Goal: Task Accomplishment & Management: Manage account settings

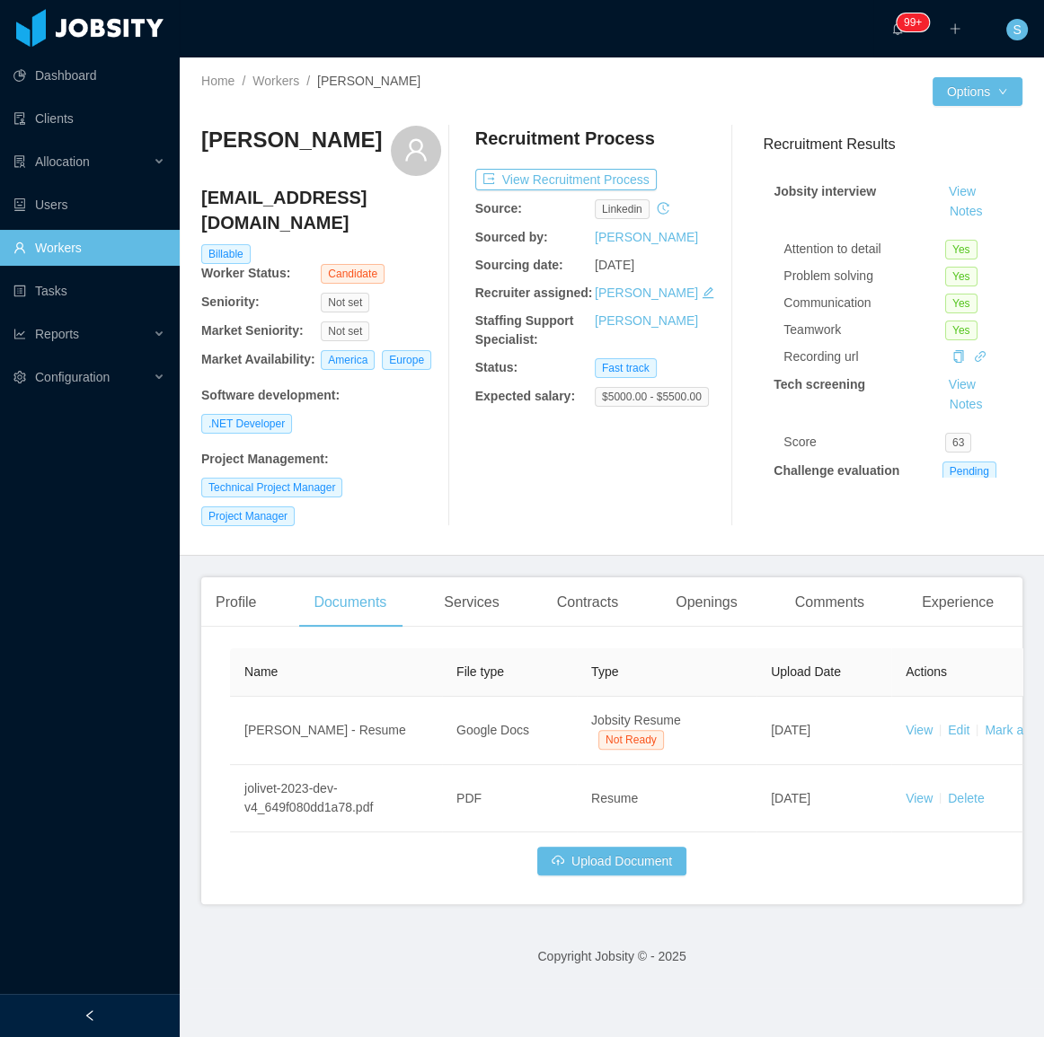
click at [314, 540] on div "Home / Workers / Sergio Andres Jolivet / Options Sergio Andres Jolivet andresjo…" at bounding box center [612, 306] width 864 height 498
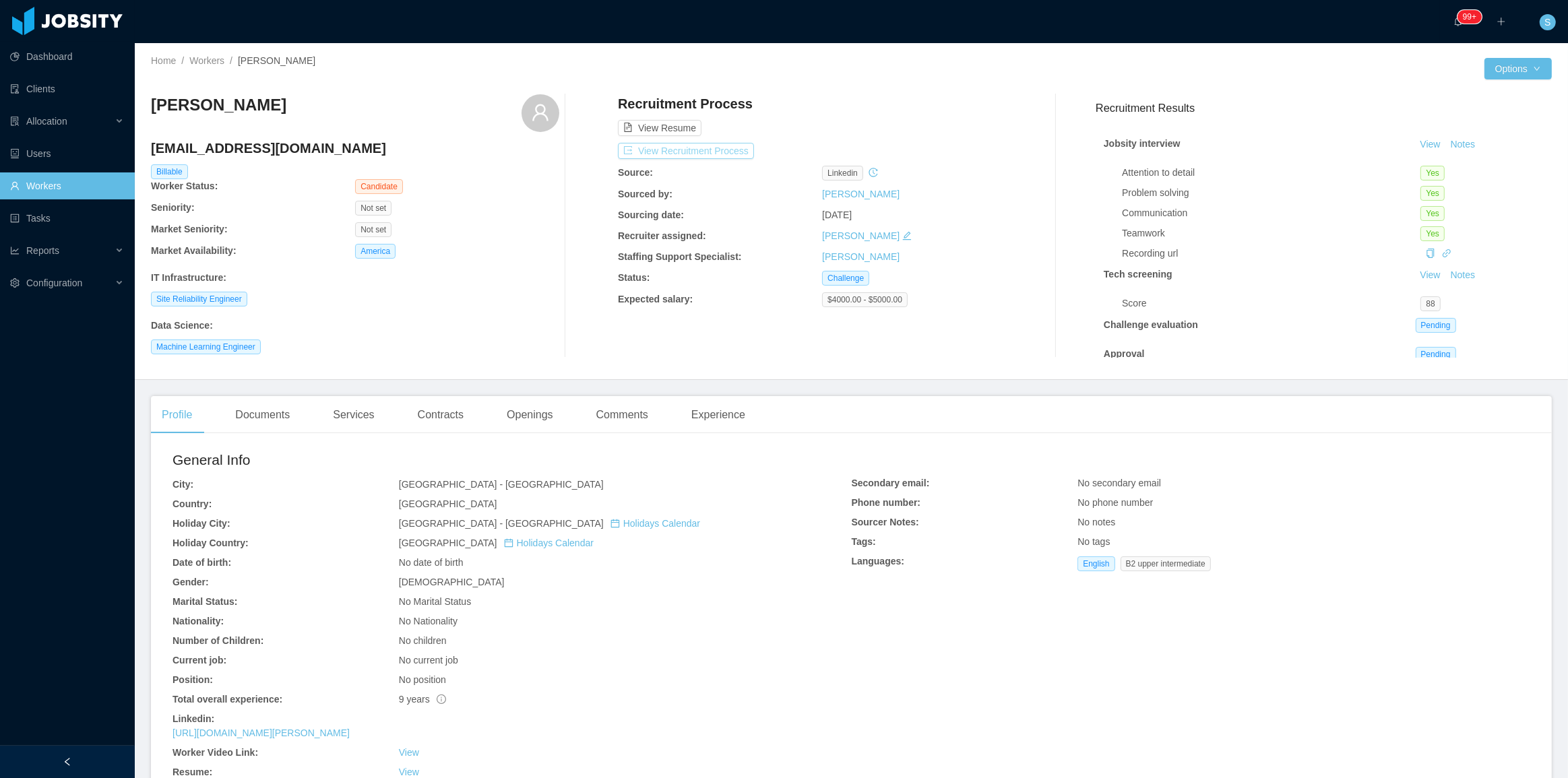
click at [717, 156] on button "View Recruitment Process" at bounding box center [686, 151] width 136 height 17
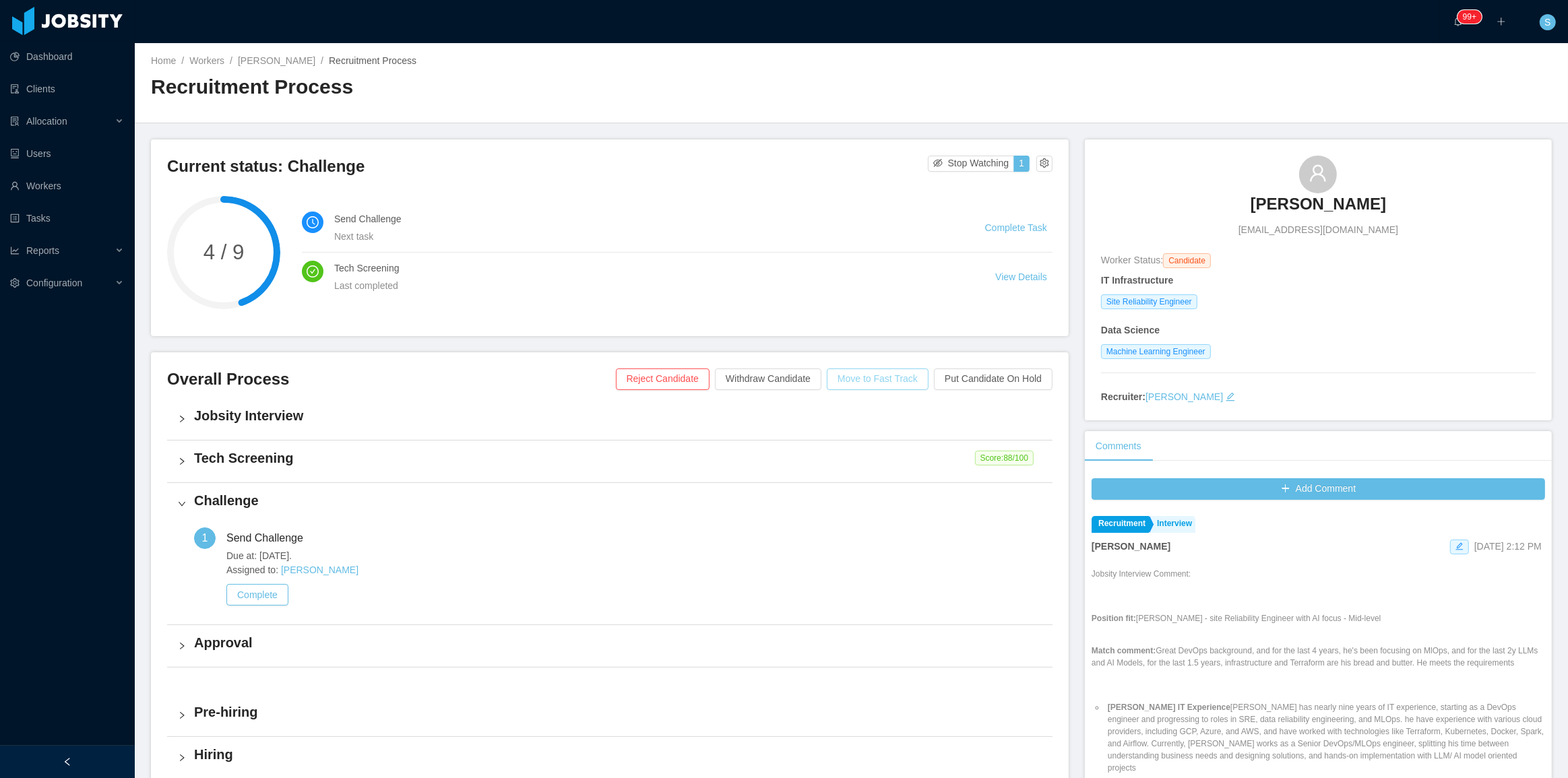
click at [880, 380] on button "Move to Fast Track" at bounding box center [878, 379] width 102 height 22
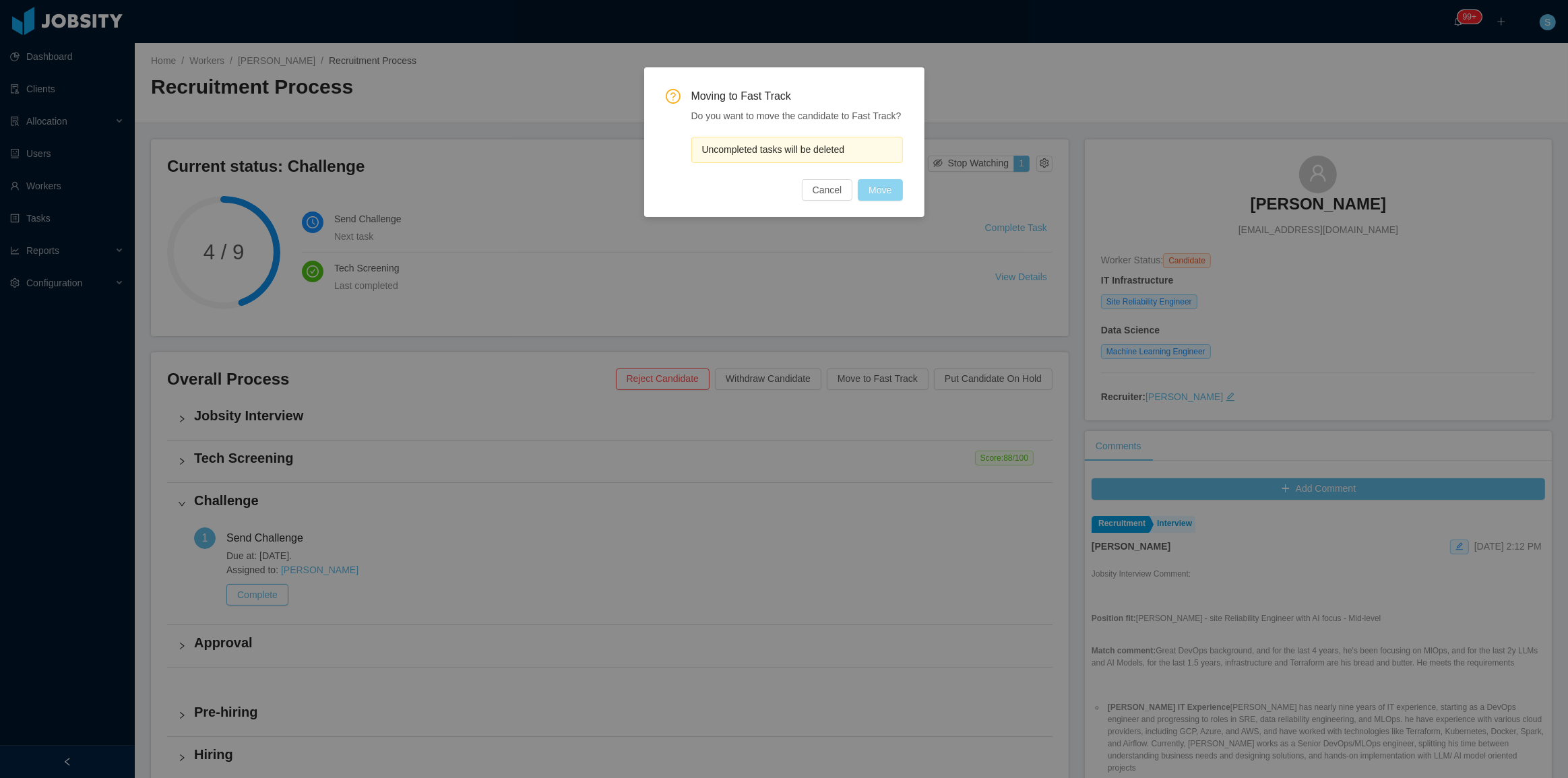
click at [889, 182] on button "Move" at bounding box center [879, 190] width 44 height 22
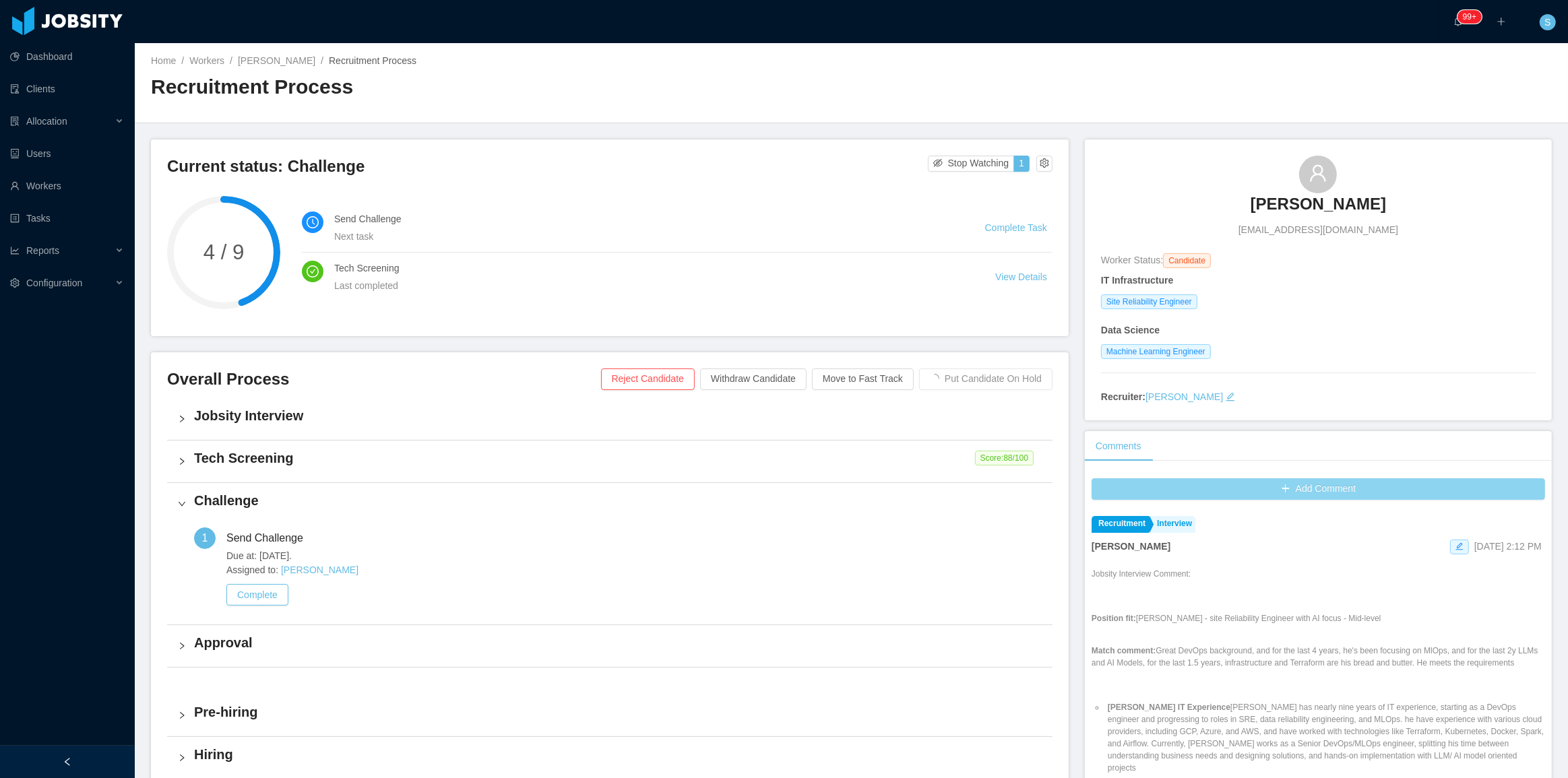
click at [1227, 491] on button "Add Comment" at bounding box center [1318, 489] width 453 height 22
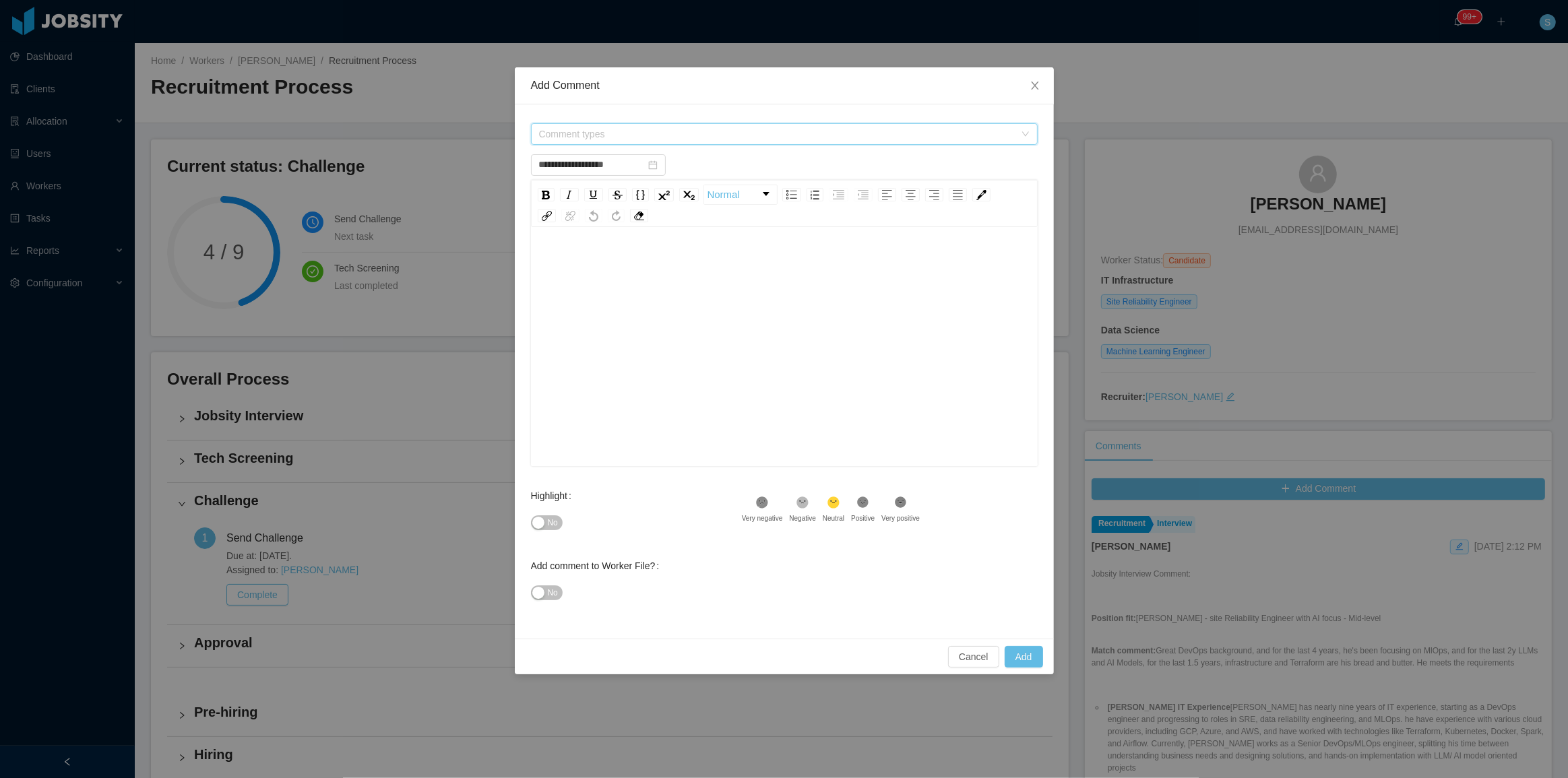
click at [593, 135] on span "Comment types" at bounding box center [776, 134] width 476 height 14
click at [545, 183] on span at bounding box center [541, 185] width 17 height 17
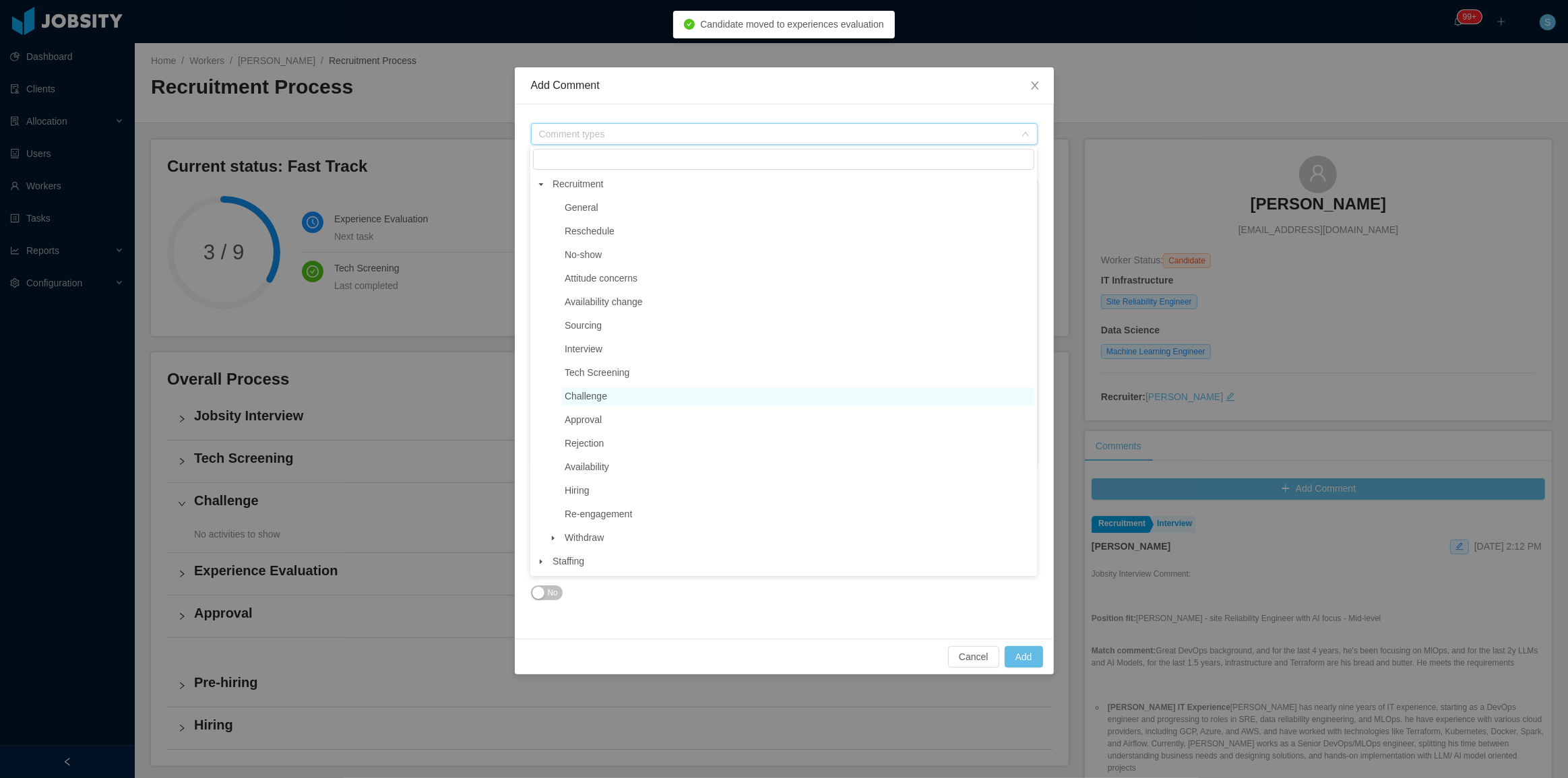
click at [617, 404] on span "Challenge" at bounding box center [798, 396] width 473 height 18
type input "**********"
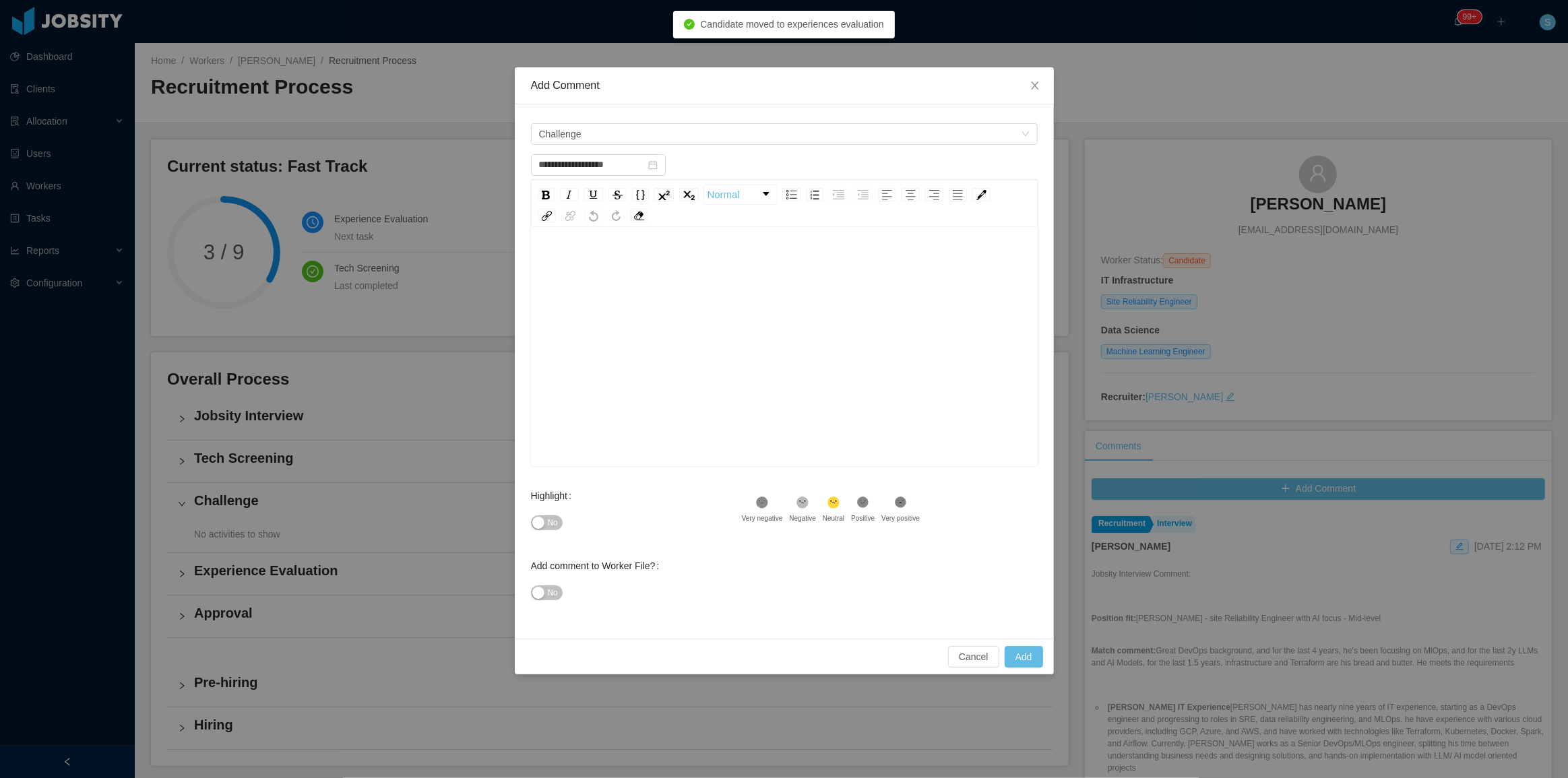
click at [602, 291] on div "rdw-editor" at bounding box center [785, 368] width 486 height 236
paste div "To enrich screen reader interactions, please activate Accessibility in Grammarl…"
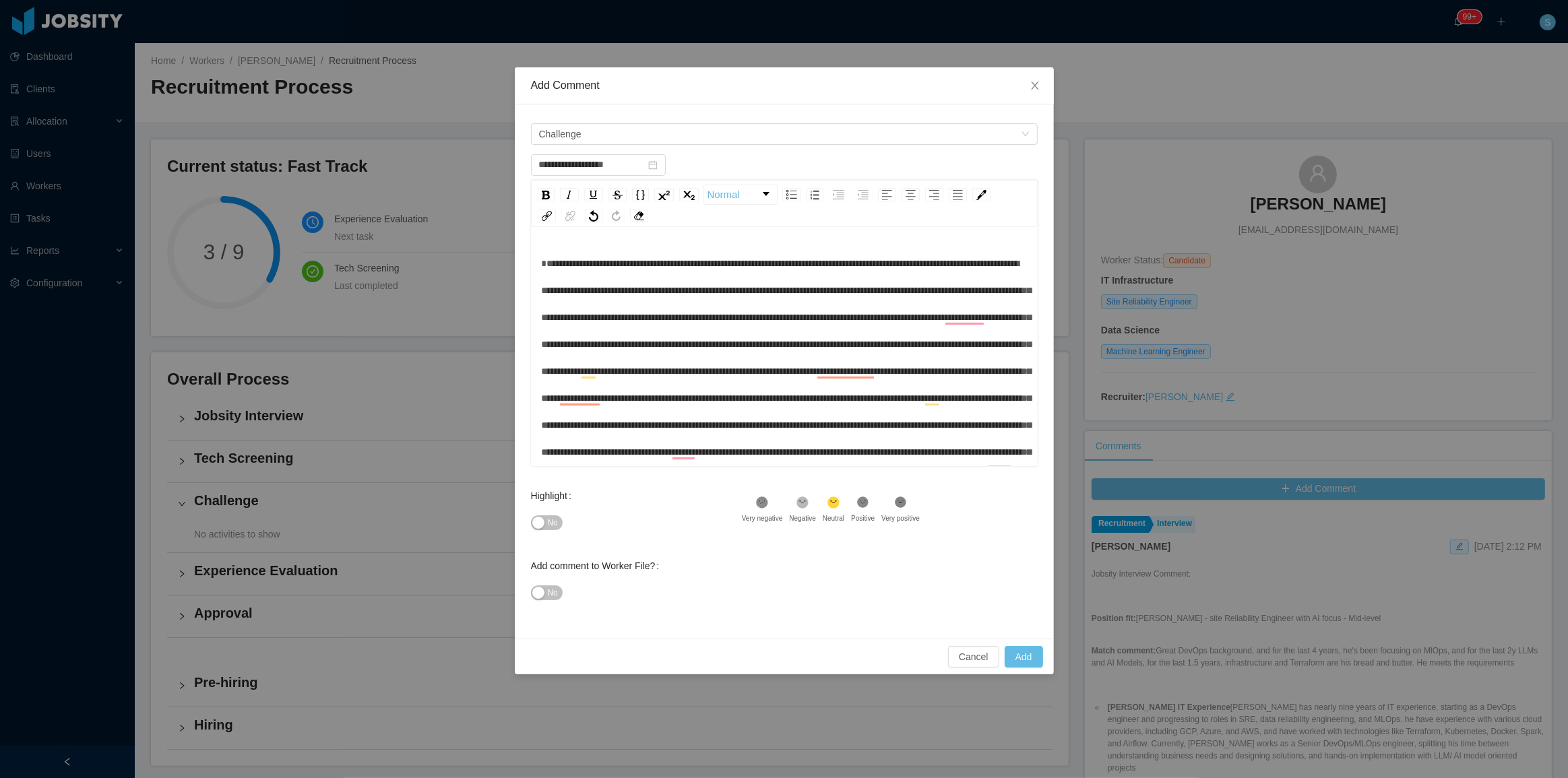
click at [544, 264] on span "To enrich screen reader interactions, please activate Accessibility in Grammarl…" at bounding box center [786, 398] width 490 height 279
drag, startPoint x: 683, startPoint y: 266, endPoint x: 634, endPoint y: 265, distance: 49.0
click at [634, 265] on span "To enrich screen reader interactions, please activate Accessibility in Grammarl…" at bounding box center [786, 398] width 490 height 279
click at [542, 191] on img "rdw-inline-control" at bounding box center [545, 195] width 8 height 9
click at [694, 297] on div "**********" at bounding box center [785, 398] width 486 height 296
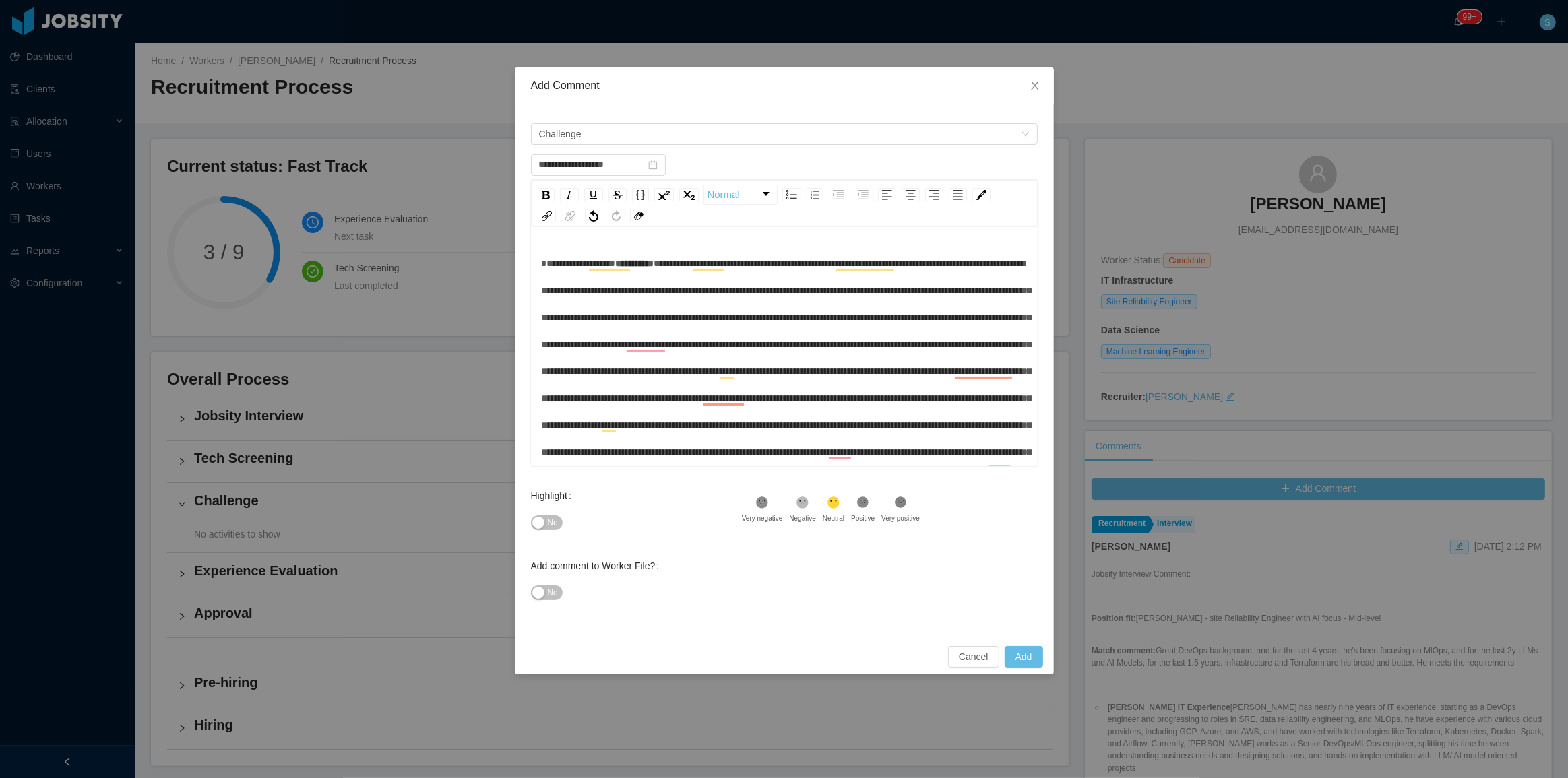
click at [552, 512] on div "No" at bounding box center [636, 523] width 211 height 27
click at [548, 518] on span "No" at bounding box center [552, 523] width 10 height 14
click at [555, 588] on span "No" at bounding box center [552, 593] width 10 height 14
click at [1035, 653] on button "Add" at bounding box center [1023, 656] width 38 height 22
click at [809, 290] on span "To enrich screen reader interactions, please activate Accessibility in Grammarl…" at bounding box center [786, 398] width 490 height 279
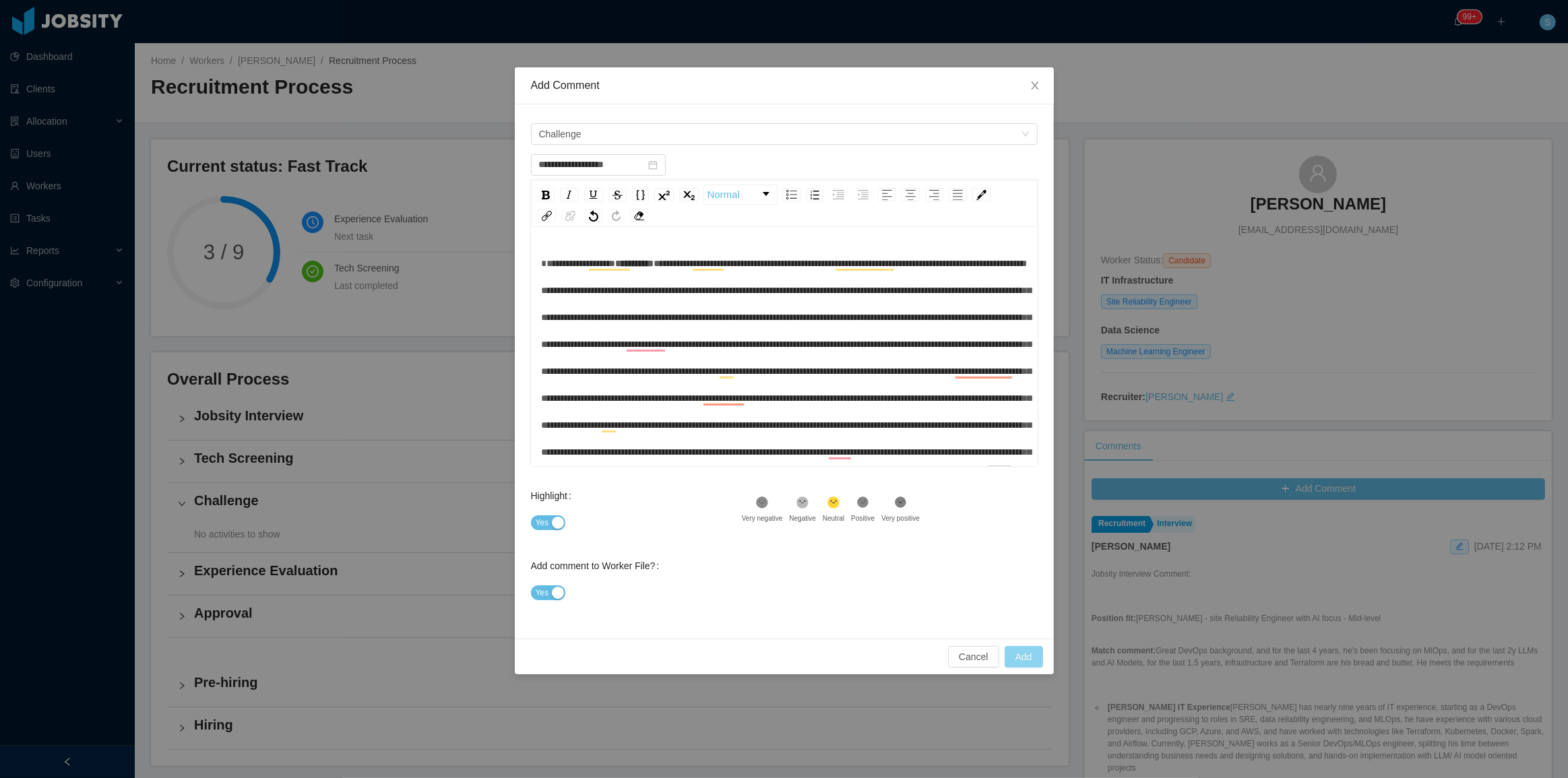
click at [1032, 655] on button "Add" at bounding box center [1023, 656] width 38 height 22
type input "**********"
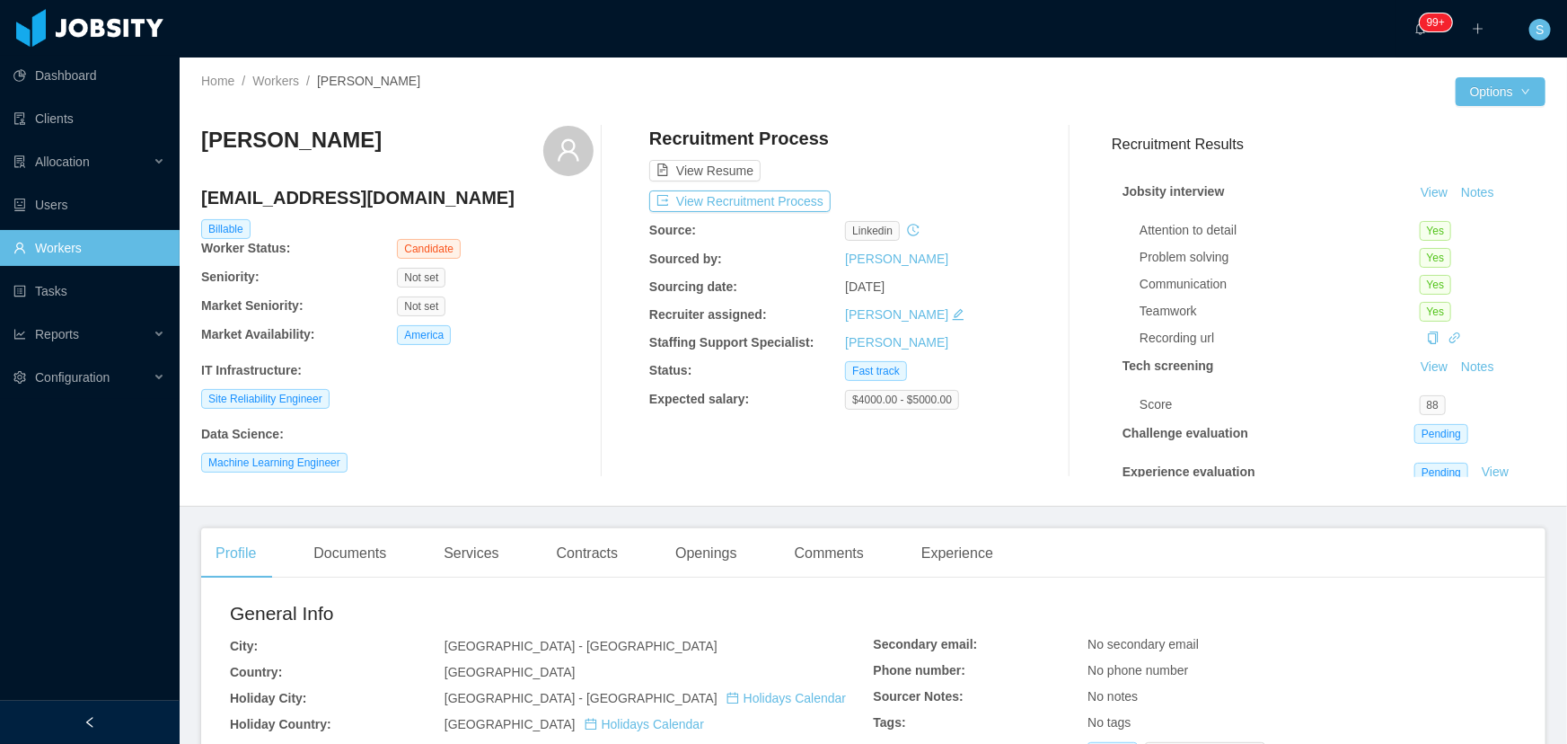
click at [1286, 72] on div "Home / Workers / [PERSON_NAME] / Options [PERSON_NAME] [EMAIL_ADDRESS][DOMAIN_N…" at bounding box center [874, 281] width 1388 height 449
click at [323, 137] on div "[PERSON_NAME]" at bounding box center [397, 151] width 392 height 50
drag, startPoint x: 287, startPoint y: 140, endPoint x: 202, endPoint y: 134, distance: 85.5
click at [202, 134] on div "[PERSON_NAME]" at bounding box center [397, 151] width 392 height 50
click at [704, 198] on button "View Recruitment Process" at bounding box center [739, 201] width 181 height 22
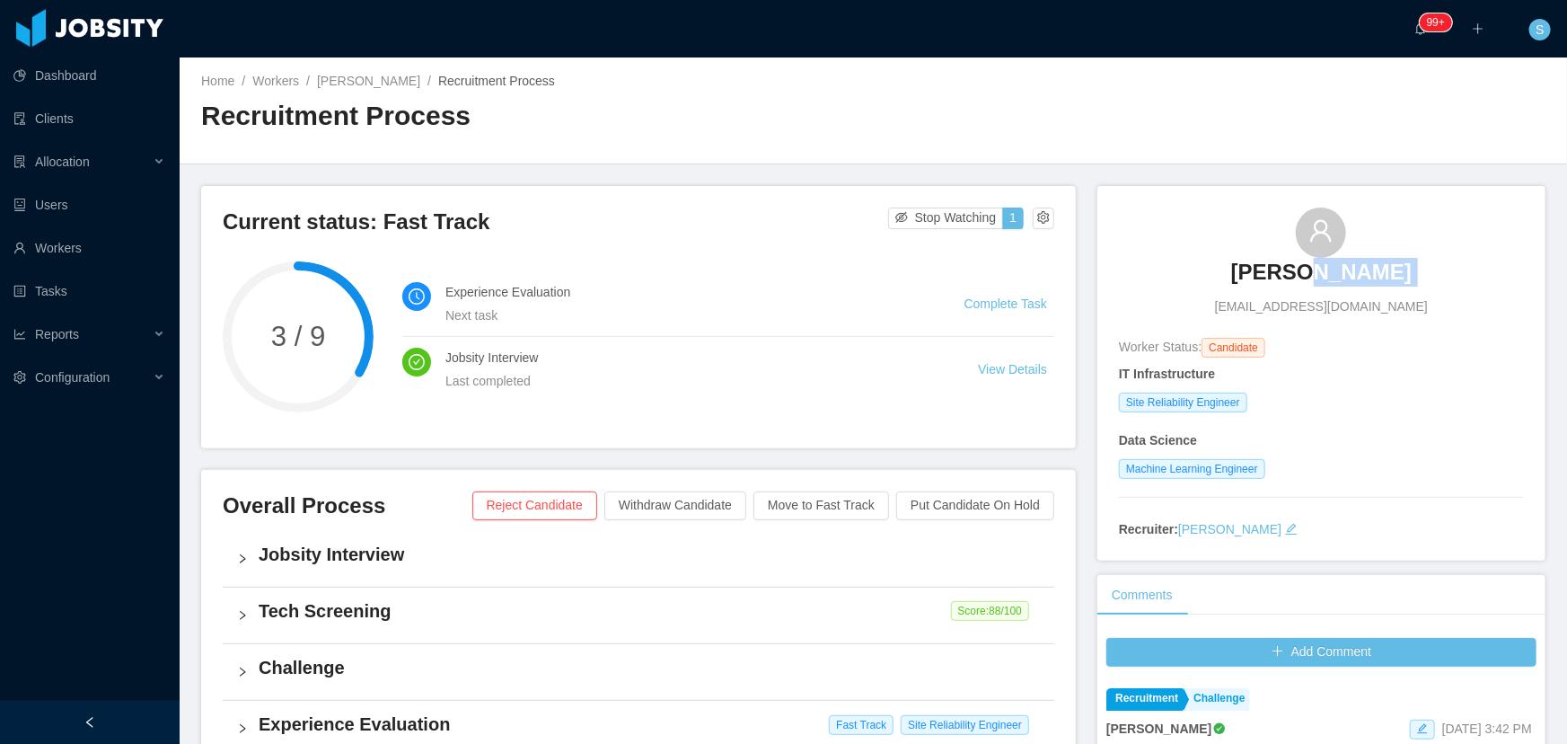
drag, startPoint x: 1201, startPoint y: 262, endPoint x: 1308, endPoint y: 270, distance: 108.1
click at [1328, 270] on div "Danton H. danttonrafael@gmail.com" at bounding box center [1321, 261] width 405 height 109
copy h3 "Danton H."
drag, startPoint x: 1248, startPoint y: 250, endPoint x: 1379, endPoint y: 262, distance: 130.8
click at [1379, 262] on div "Danton H. danttonrafael@gmail.com" at bounding box center [1321, 261] width 405 height 109
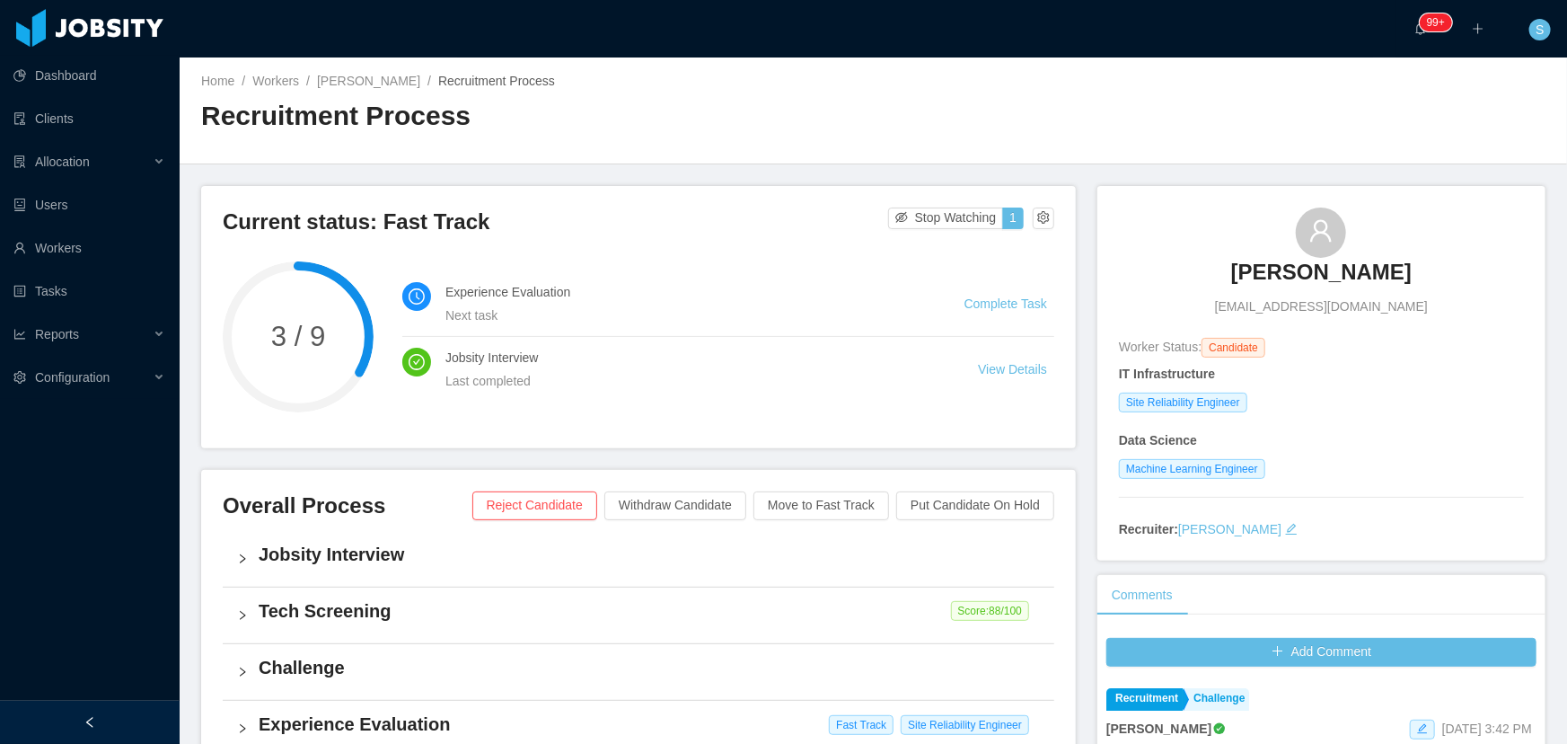
click at [1326, 120] on div "Home / Workers / Danton H. / Recruitment Process / Recruitment Process" at bounding box center [874, 110] width 1388 height 107
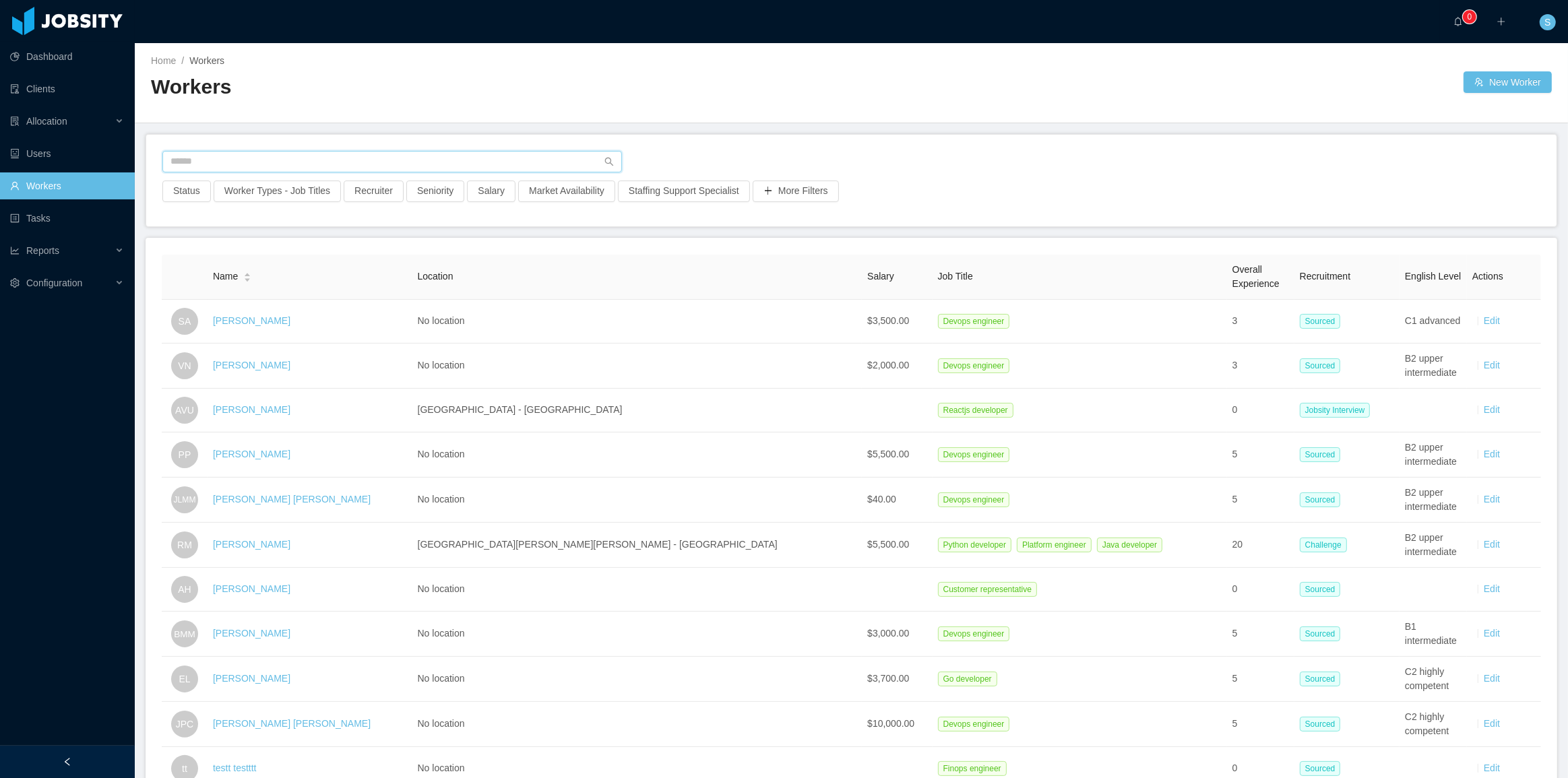
click at [372, 164] on input "text" at bounding box center [392, 161] width 459 height 22
paste input "**********"
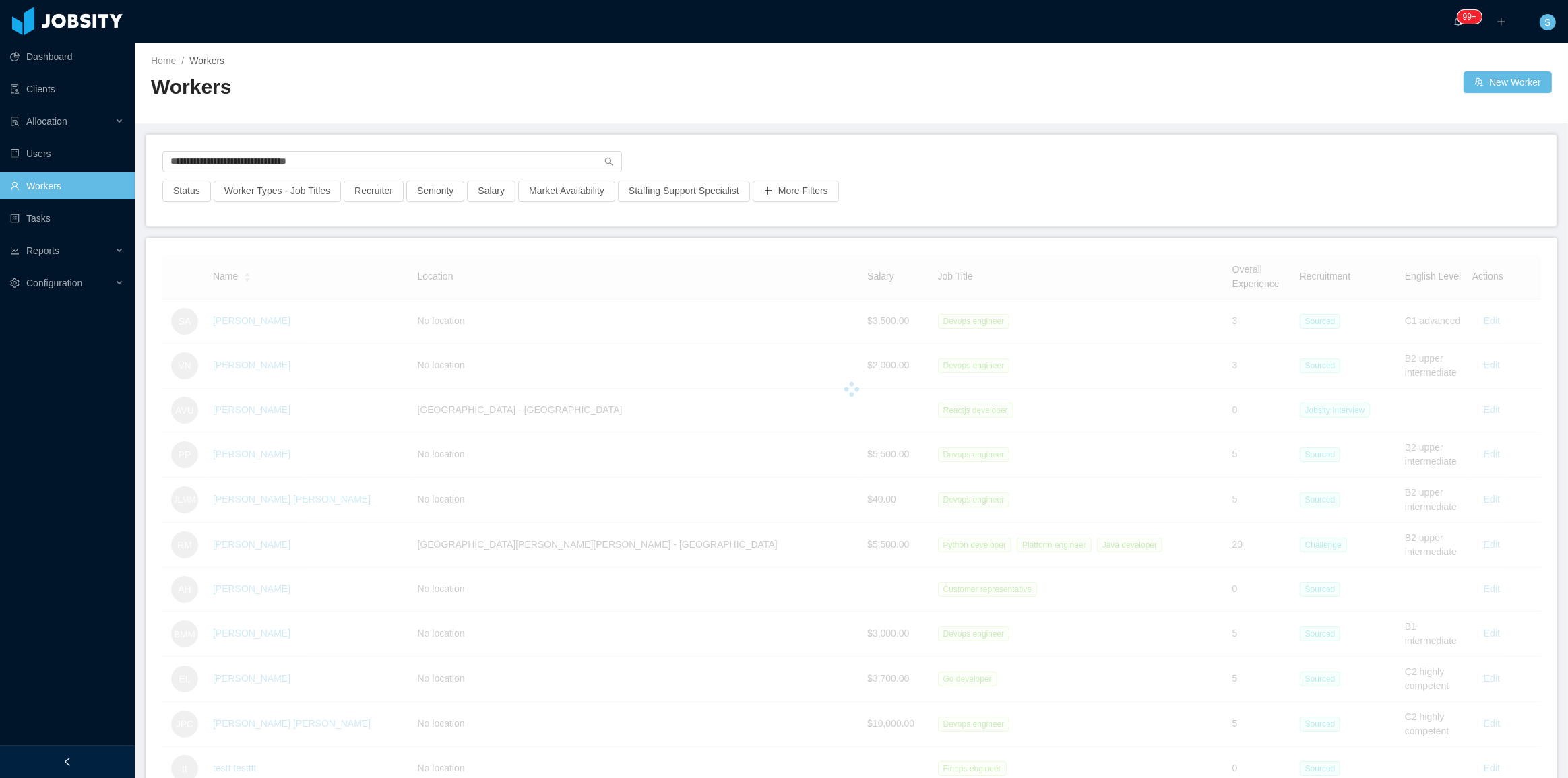
click at [377, 146] on div "**********" at bounding box center [852, 181] width 1410 height 92
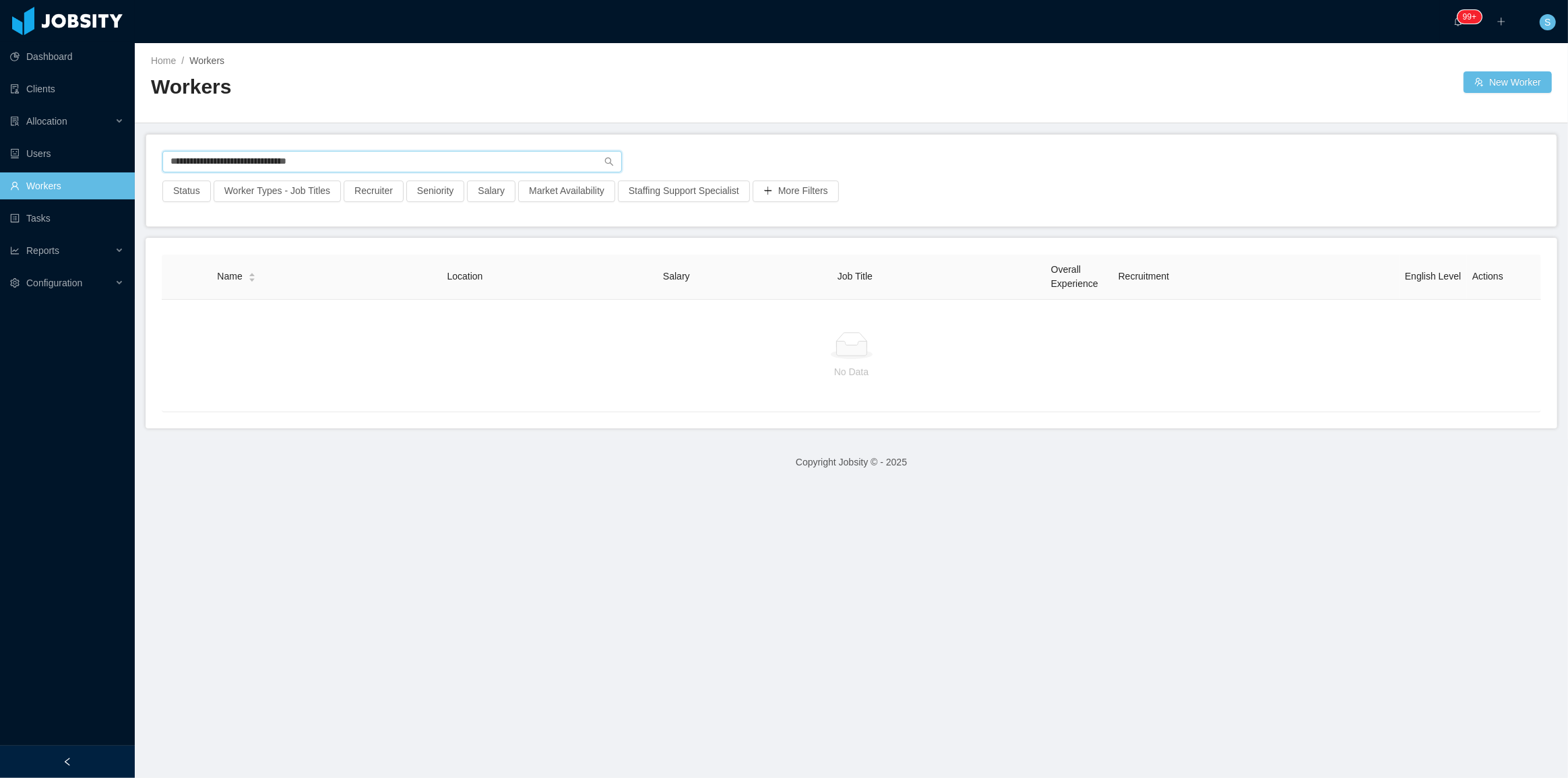
drag, startPoint x: 381, startPoint y: 152, endPoint x: 279, endPoint y: 159, distance: 102.2
click at [279, 159] on input "**********" at bounding box center [392, 161] width 459 height 22
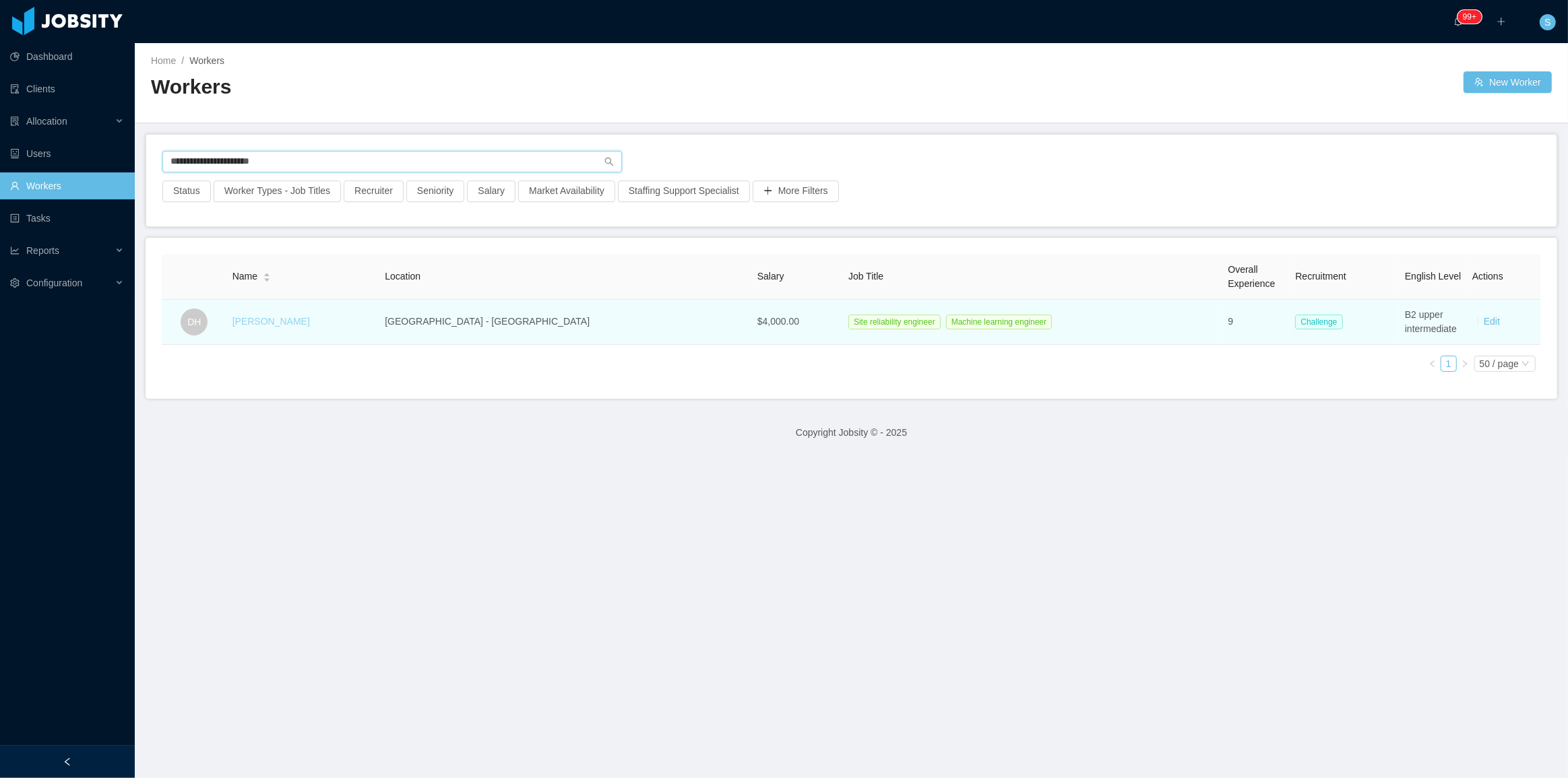
type input "**********"
click at [278, 320] on link "[PERSON_NAME]" at bounding box center [271, 321] width 77 height 11
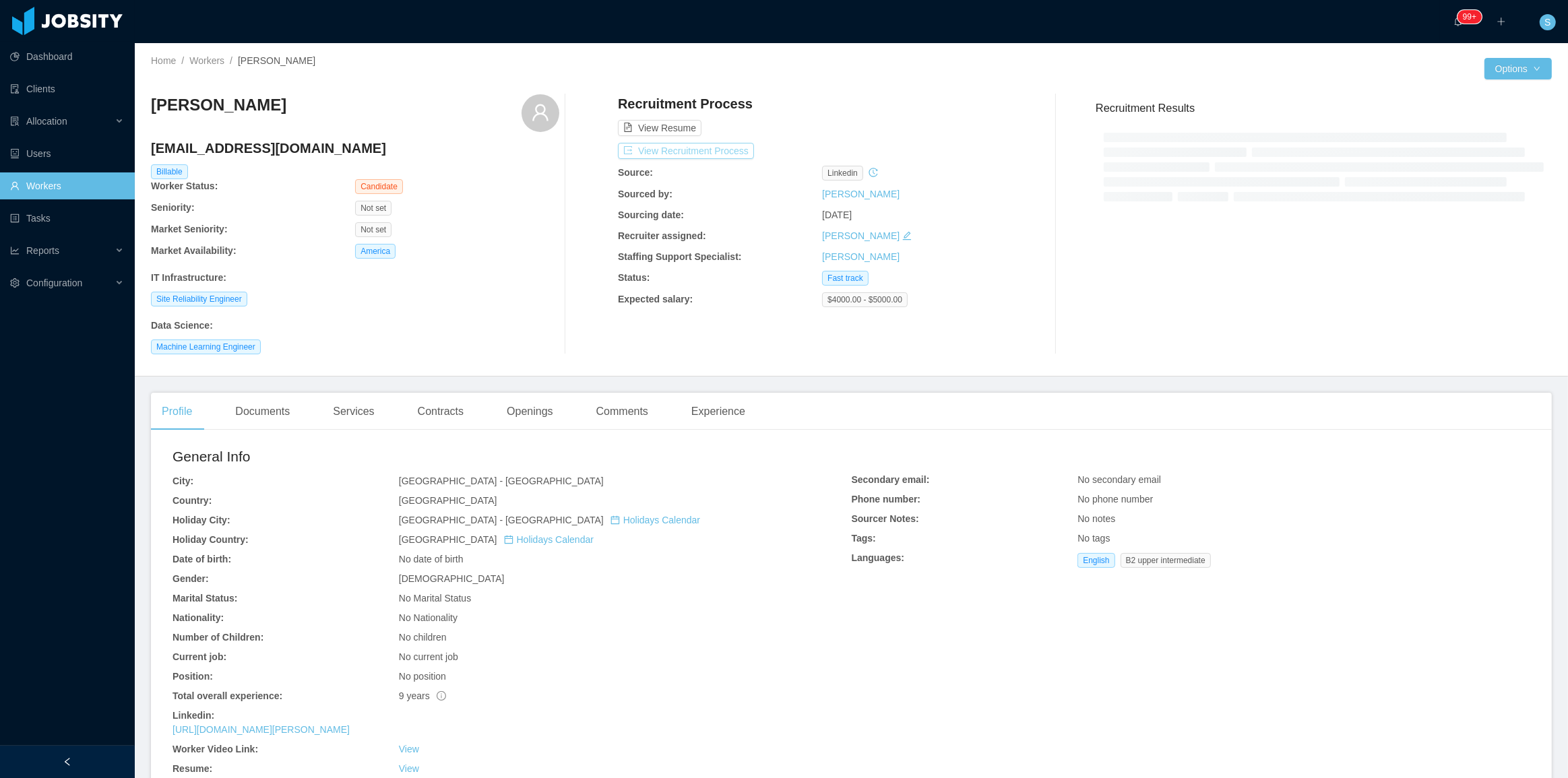
click at [734, 149] on button "View Recruitment Process" at bounding box center [686, 151] width 136 height 17
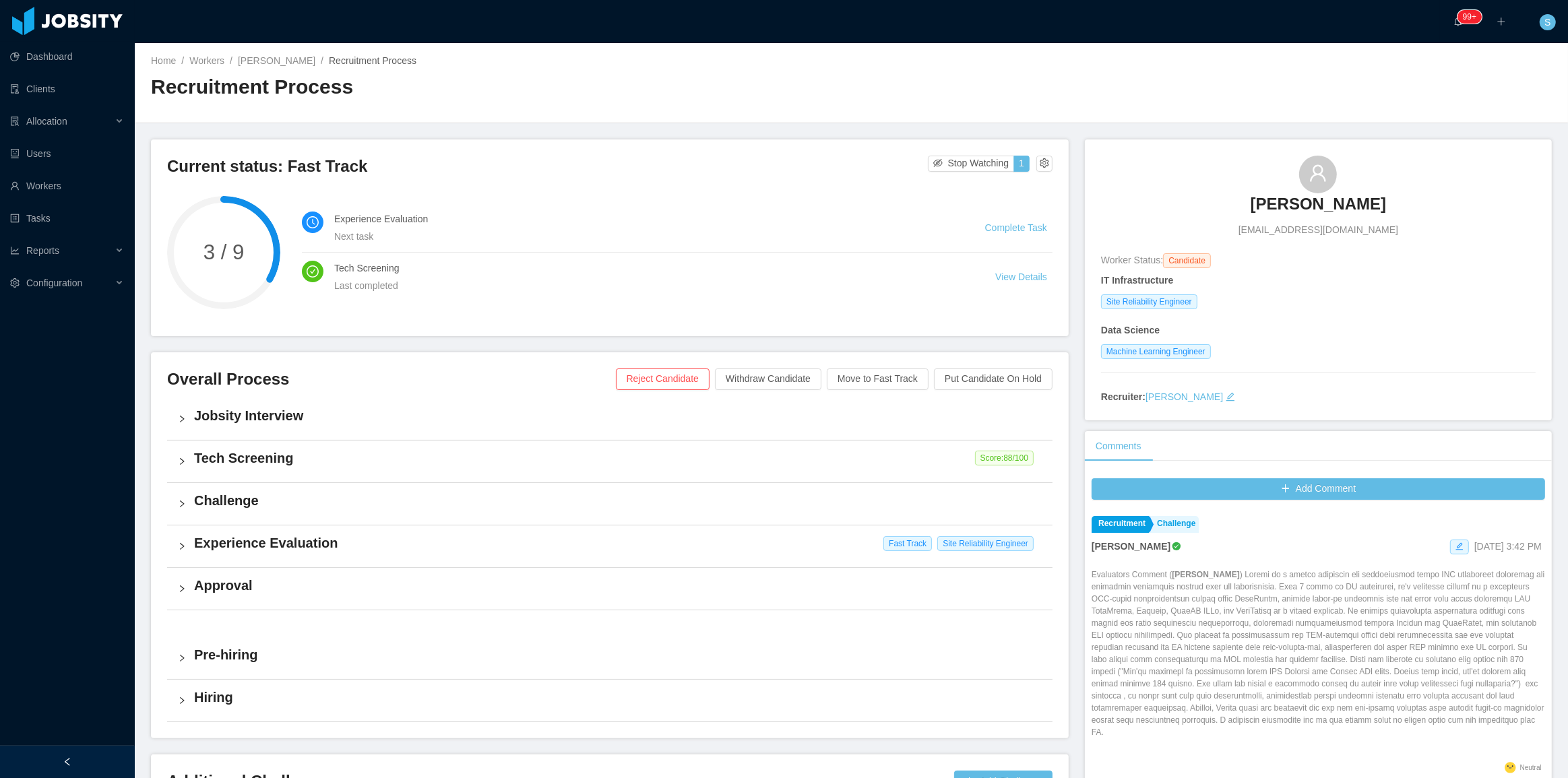
click at [1317, 229] on span "[EMAIL_ADDRESS][DOMAIN_NAME]" at bounding box center [1318, 230] width 160 height 14
copy span "[EMAIL_ADDRESS][DOMAIN_NAME]"
click at [275, 62] on link "[PERSON_NAME]" at bounding box center [276, 61] width 77 height 11
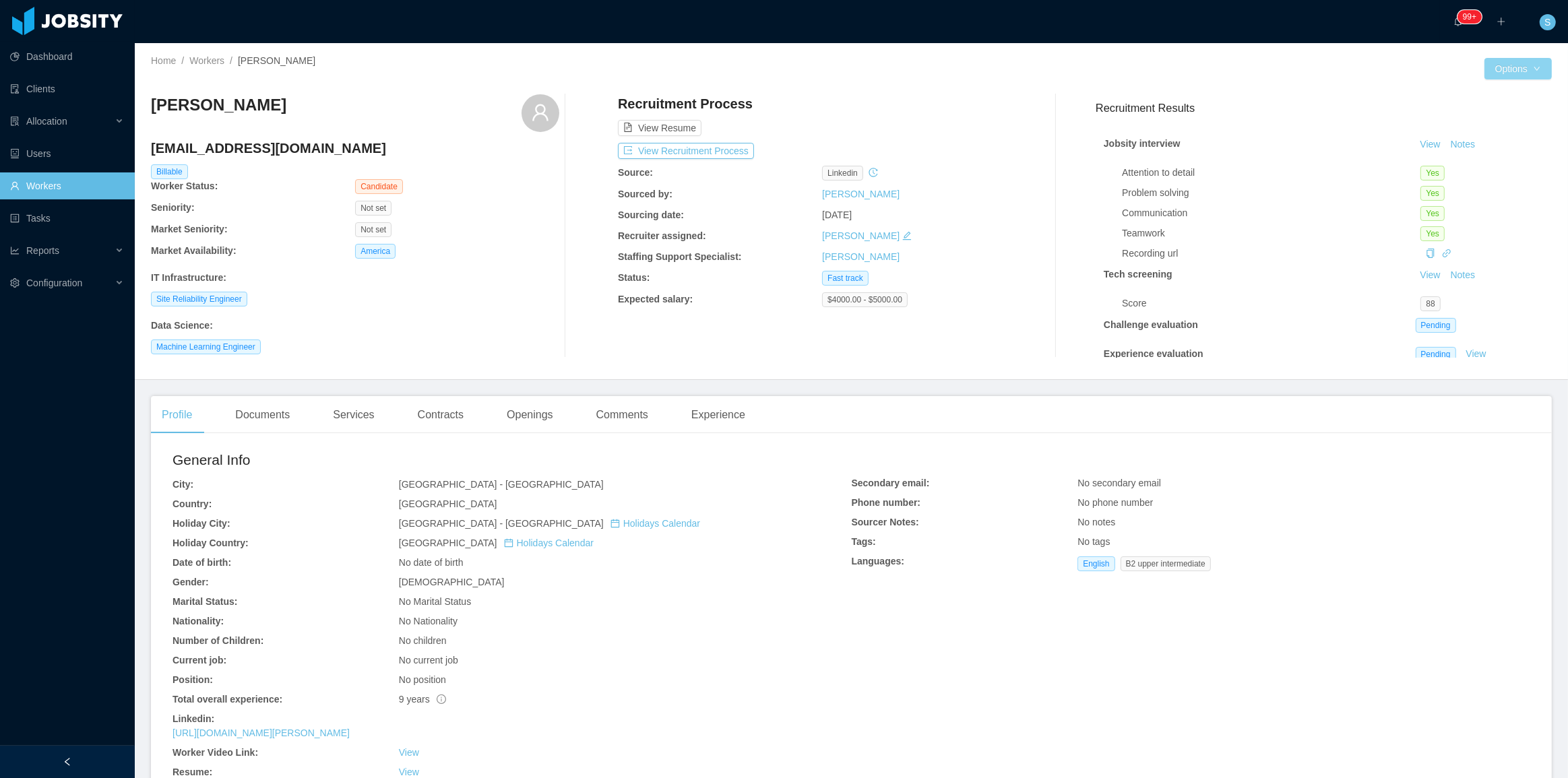
click at [1524, 62] on button "Options" at bounding box center [1518, 68] width 68 height 22
click at [1491, 178] on button "Edit Worker" at bounding box center [1481, 182] width 86 height 22
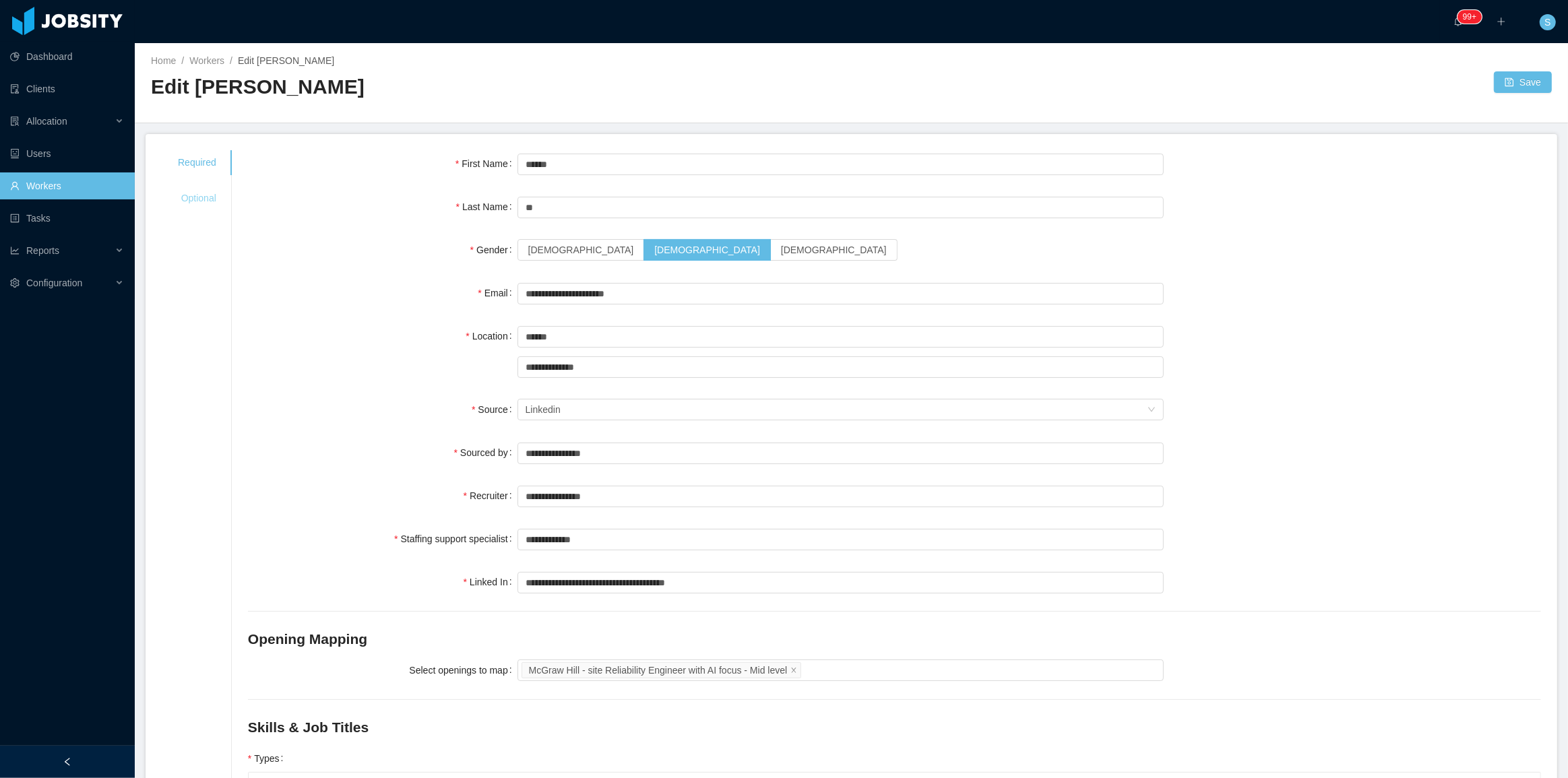
click at [195, 197] on div "Optional" at bounding box center [197, 198] width 71 height 25
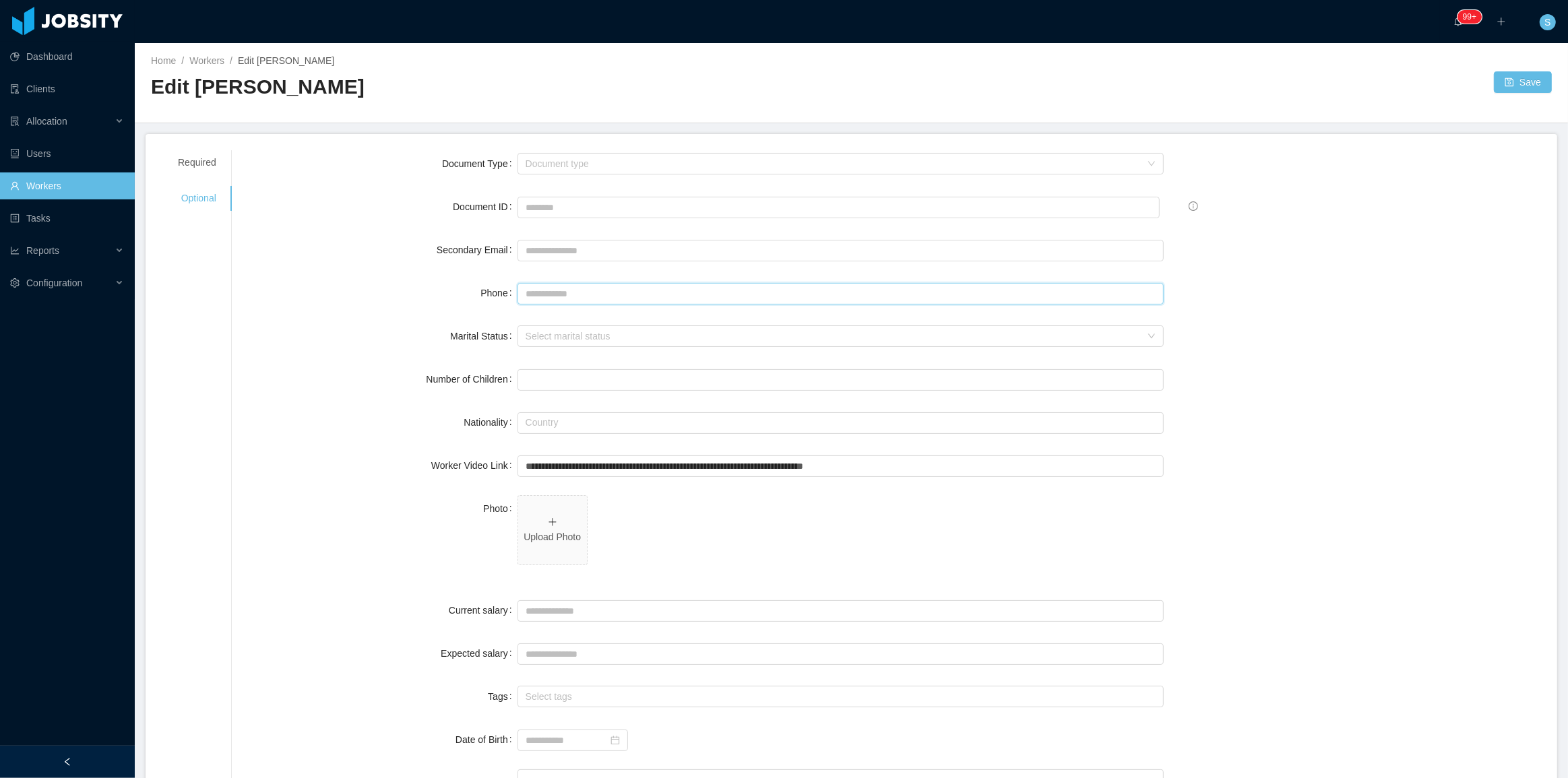
click at [593, 288] on input "Phone" at bounding box center [841, 293] width 647 height 22
paste input "**********"
click at [584, 293] on input "**********" at bounding box center [841, 293] width 647 height 22
click at [530, 292] on input "**********" at bounding box center [841, 293] width 647 height 22
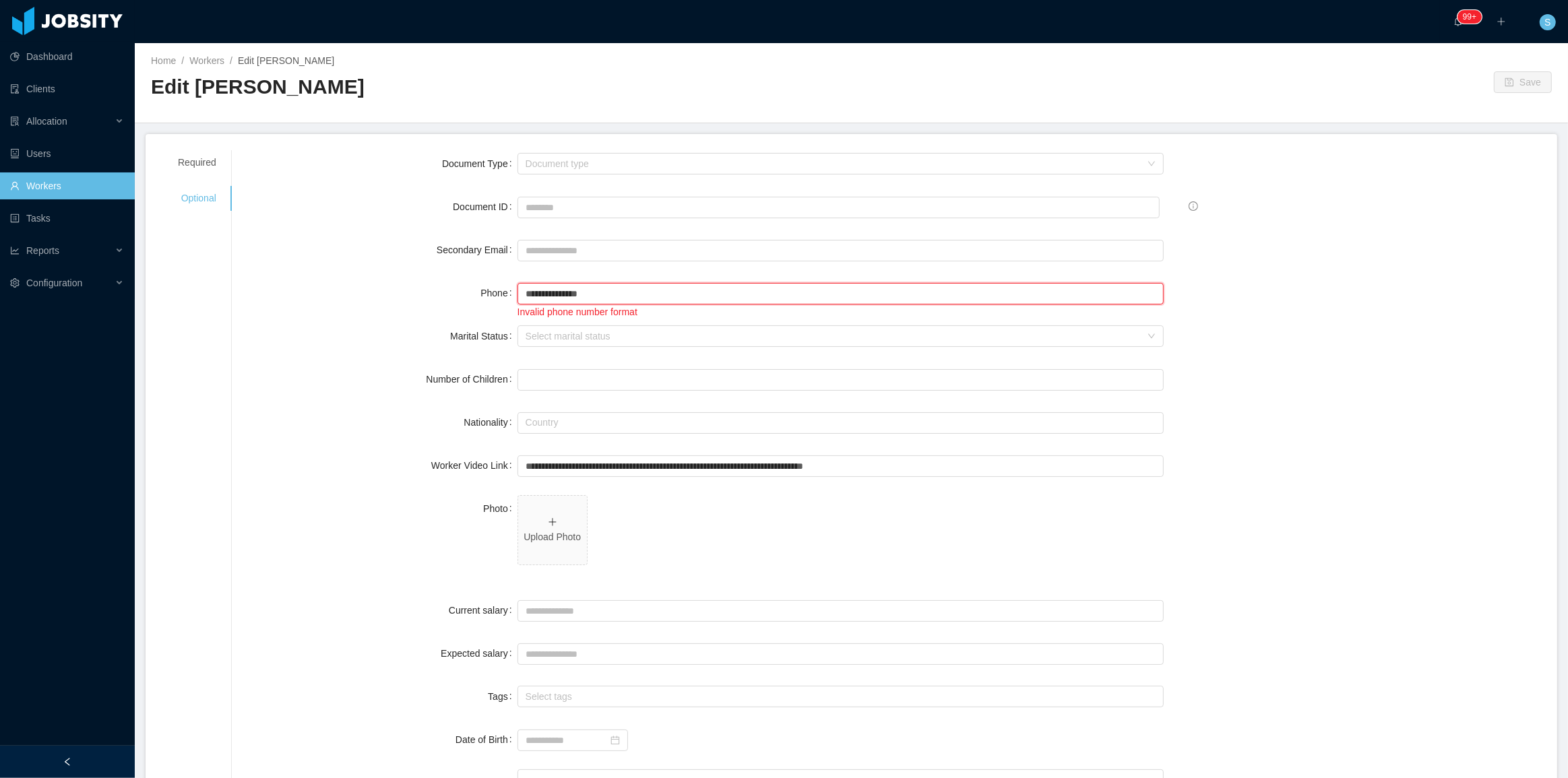
drag, startPoint x: 538, startPoint y: 290, endPoint x: 548, endPoint y: 293, distance: 10.4
click at [539, 290] on input "**********" at bounding box center [841, 293] width 647 height 22
type input "**********"
click at [1438, 121] on div "Home / Workers / Edit Danton H. / Edit Danton H. Save" at bounding box center [852, 83] width 1433 height 80
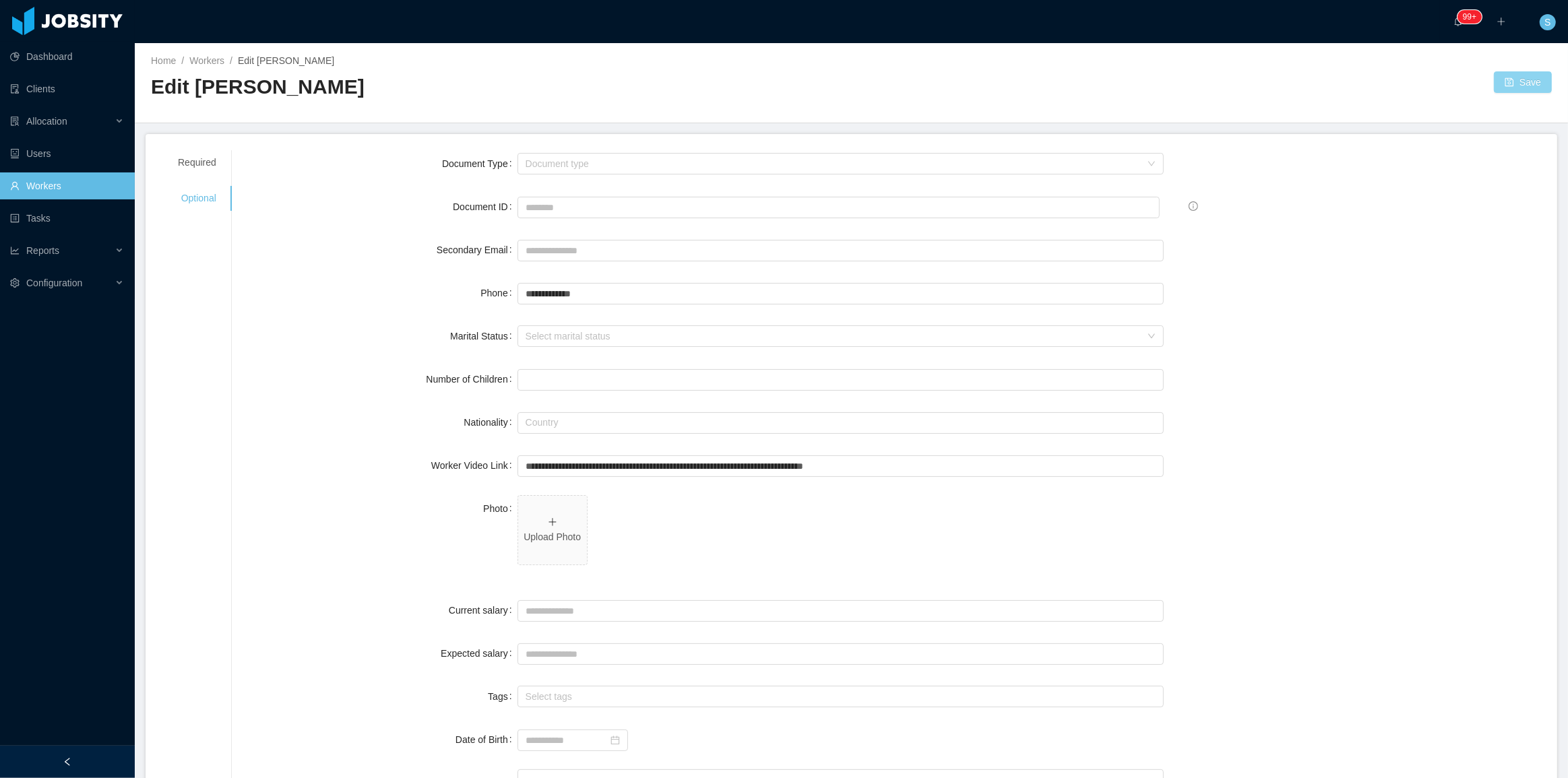
click at [1513, 87] on button "Save" at bounding box center [1522, 82] width 58 height 22
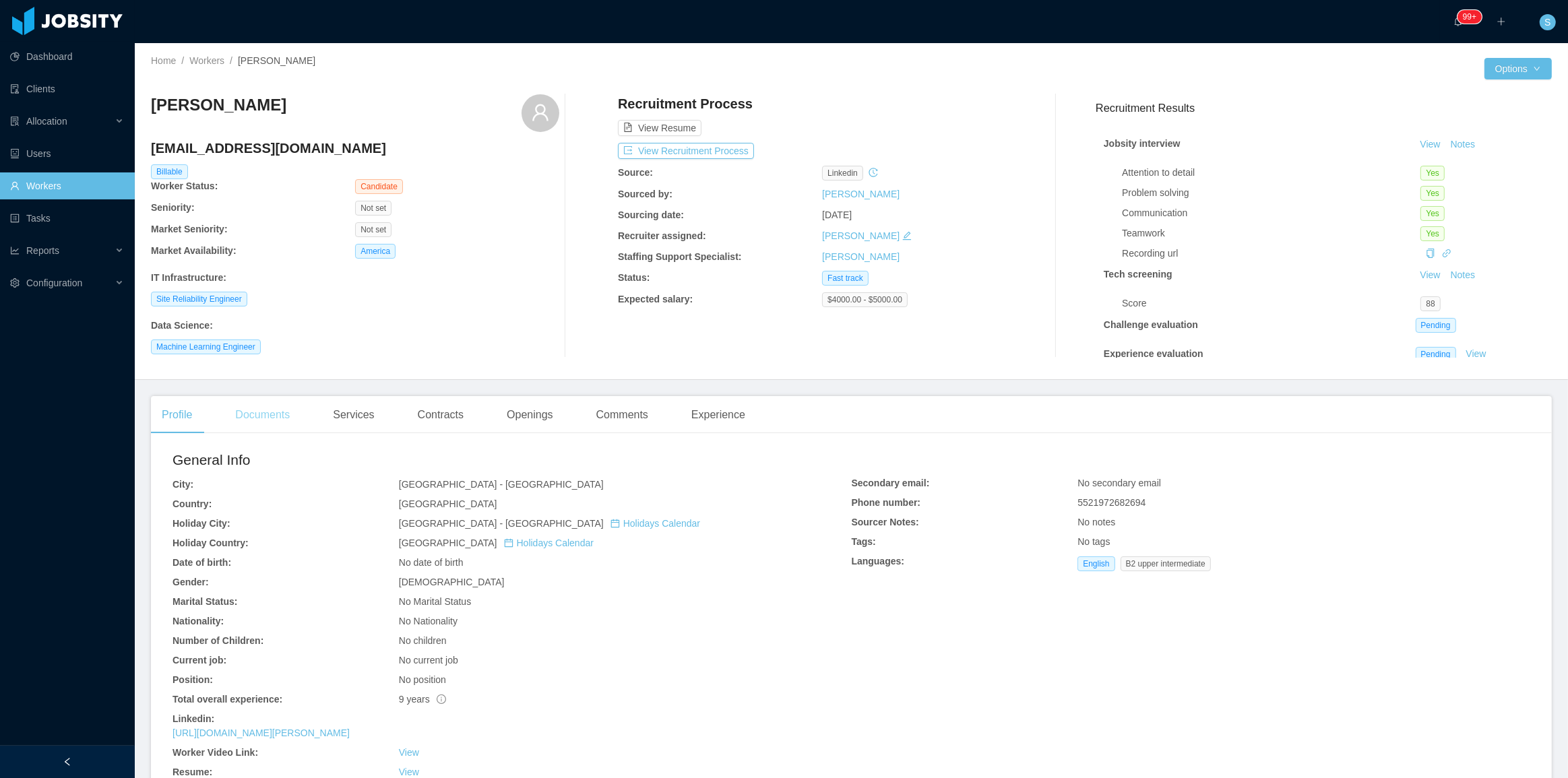
click at [278, 401] on div "Documents" at bounding box center [262, 415] width 76 height 38
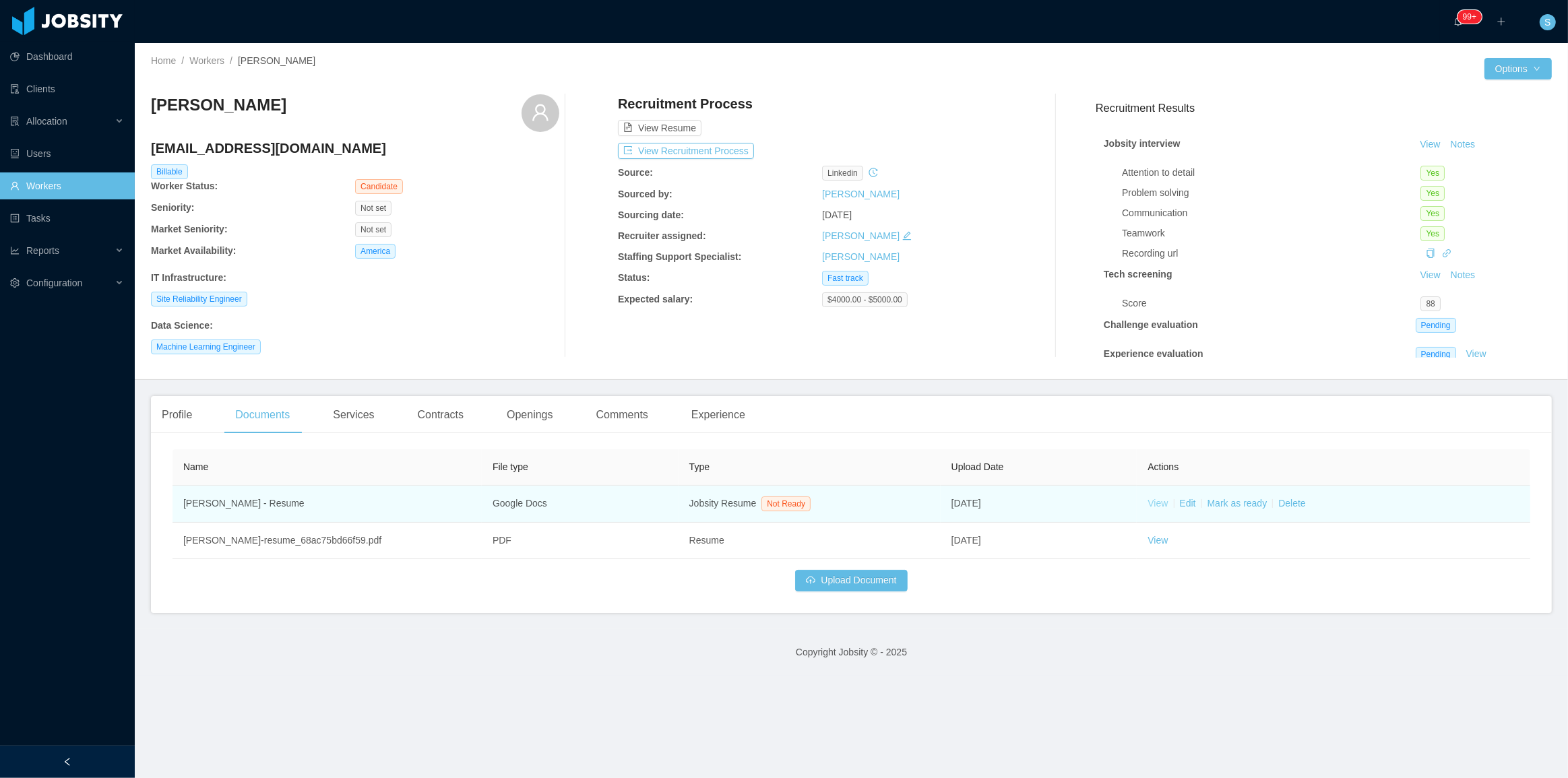
click at [1151, 506] on link "View" at bounding box center [1157, 503] width 20 height 11
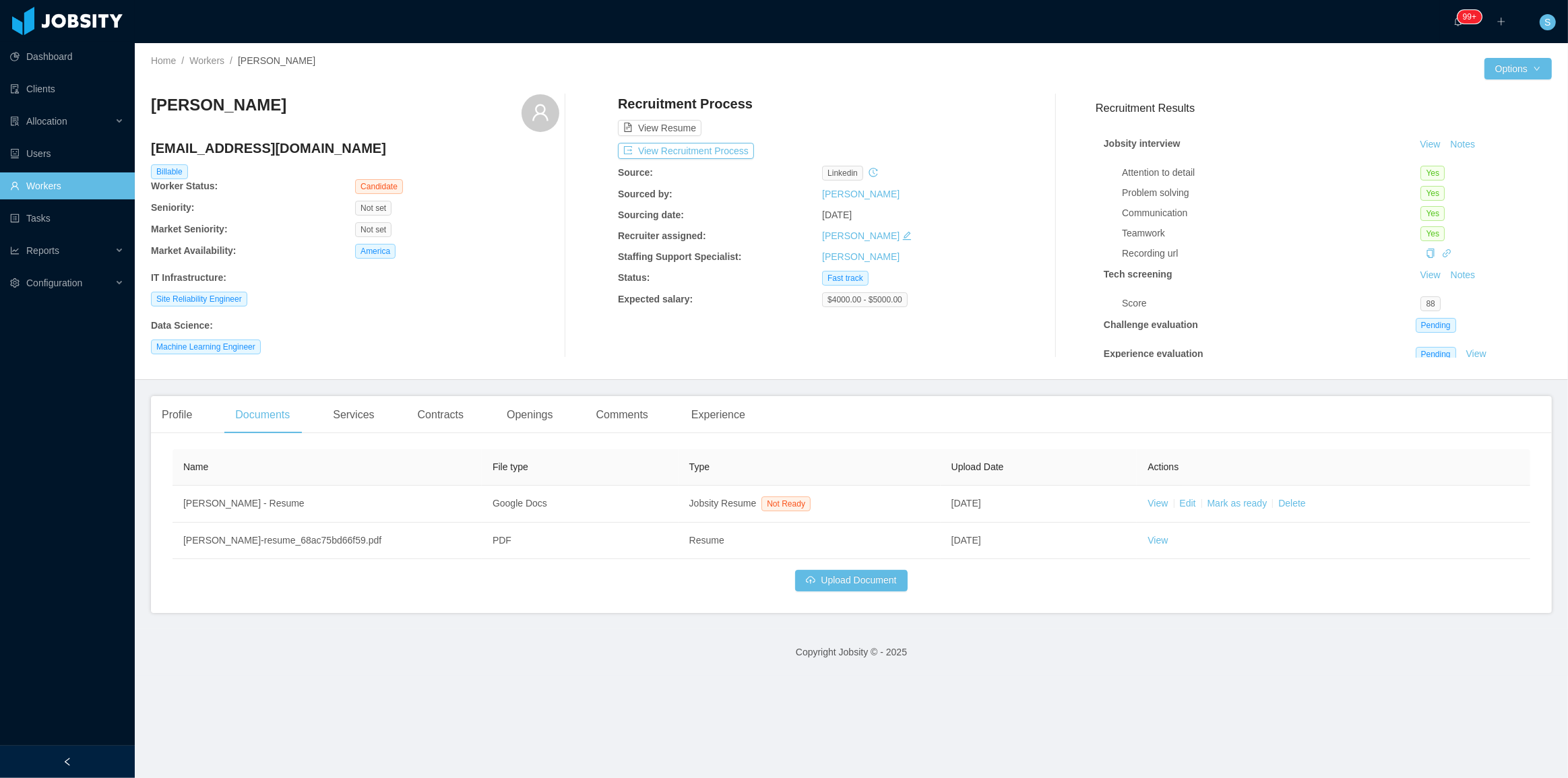
click at [213, 113] on h3 "[PERSON_NAME]" at bounding box center [218, 105] width 136 height 22
copy div "[PERSON_NAME]"
click at [707, 148] on button "View Recruitment Process" at bounding box center [686, 151] width 136 height 17
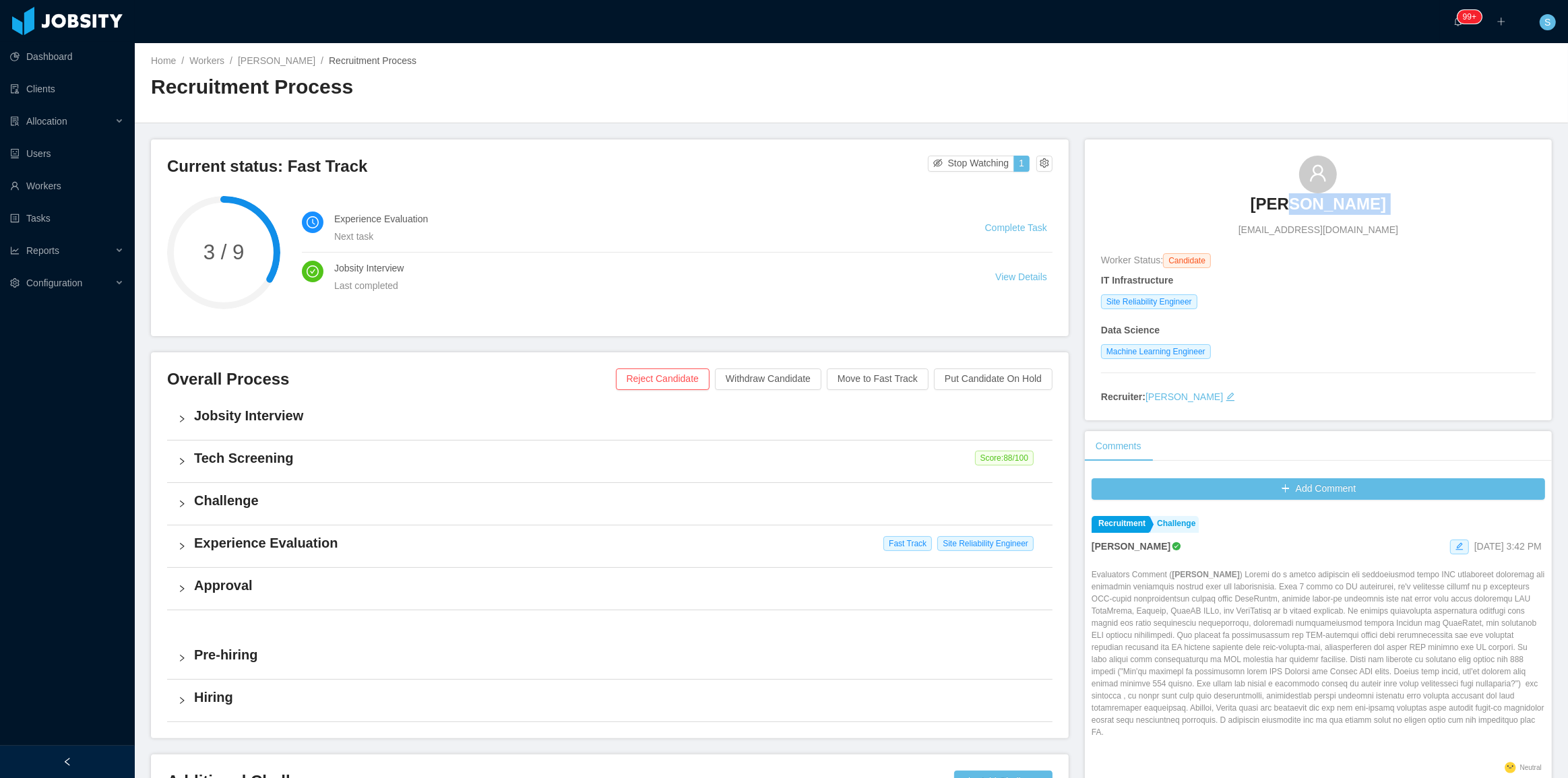
drag, startPoint x: 1264, startPoint y: 206, endPoint x: 1311, endPoint y: 203, distance: 47.1
click at [1311, 203] on div "[PERSON_NAME] [EMAIL_ADDRESS][DOMAIN_NAME]" at bounding box center [1317, 196] width 434 height 82
click at [1254, 197] on div "[PERSON_NAME] [EMAIL_ADDRESS][DOMAIN_NAME]" at bounding box center [1317, 196] width 434 height 82
copy h3 "[PERSON_NAME]"
drag, startPoint x: 1257, startPoint y: 196, endPoint x: 1360, endPoint y: 203, distance: 103.2
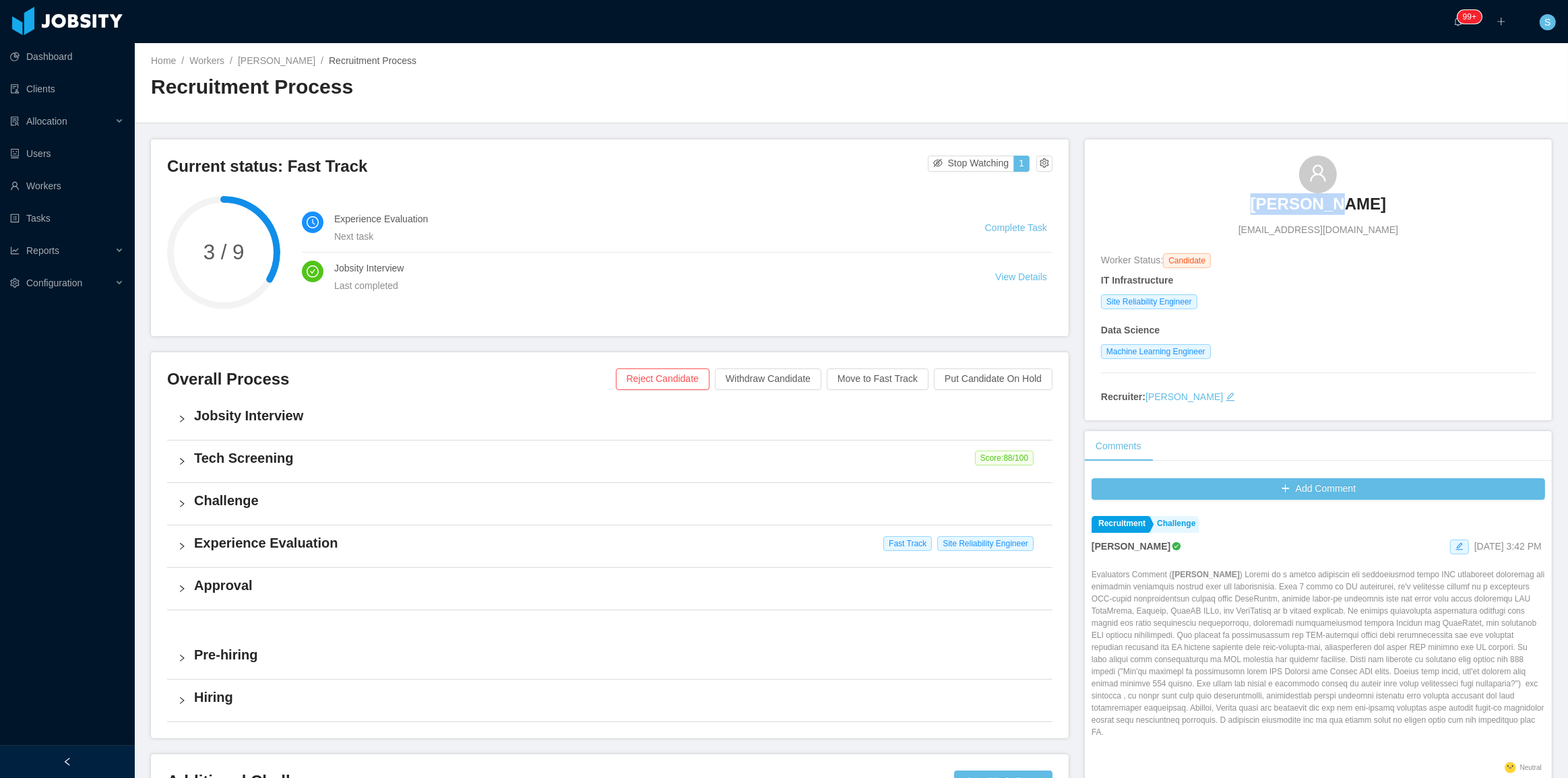
click at [1360, 203] on div "[PERSON_NAME] [EMAIL_ADDRESS][DOMAIN_NAME]" at bounding box center [1317, 196] width 434 height 82
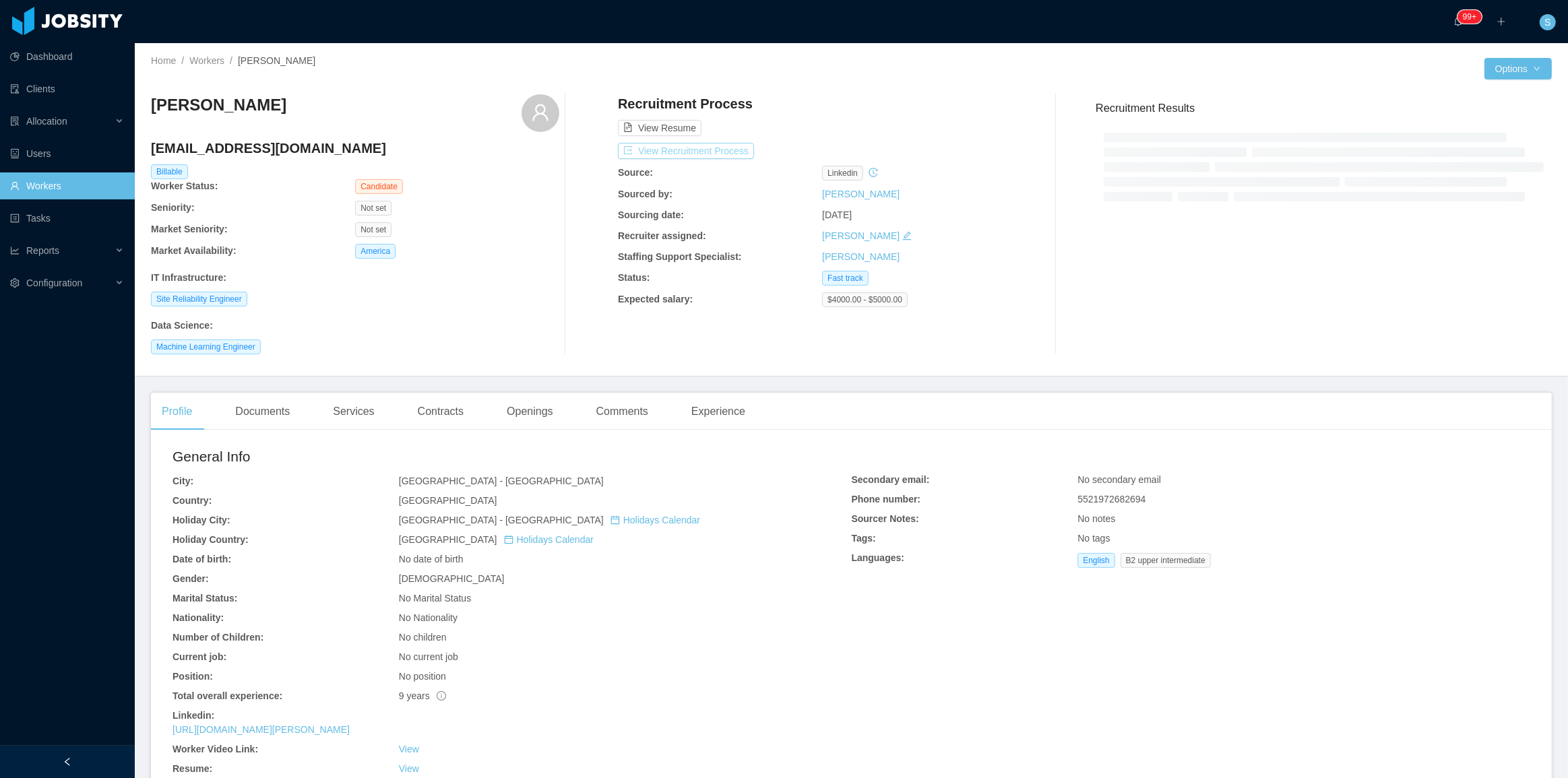
click at [677, 158] on button "View Recruitment Process" at bounding box center [686, 151] width 136 height 17
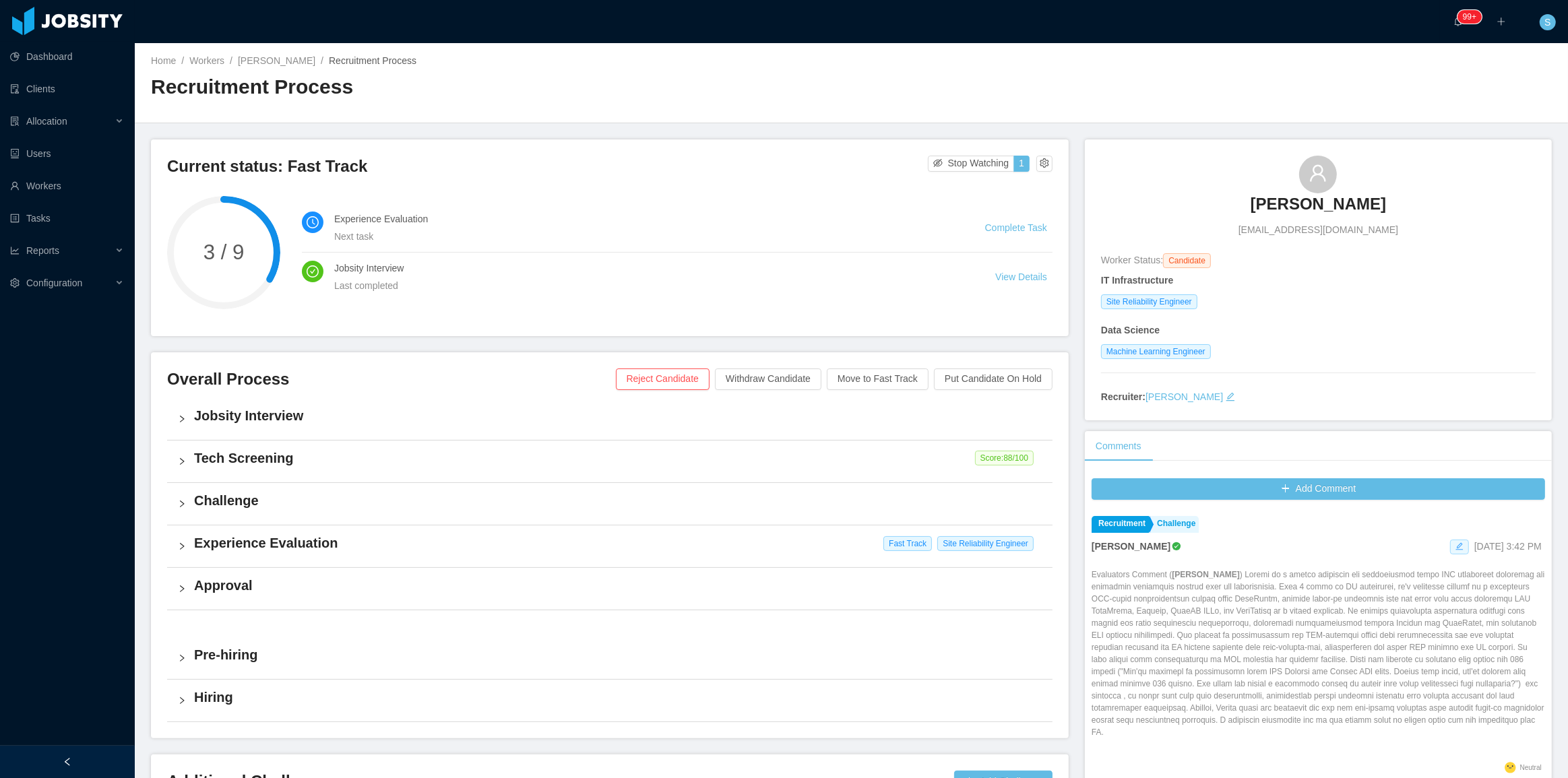
click at [1175, 545] on icon "icon: edit" at bounding box center [1459, 546] width 8 height 8
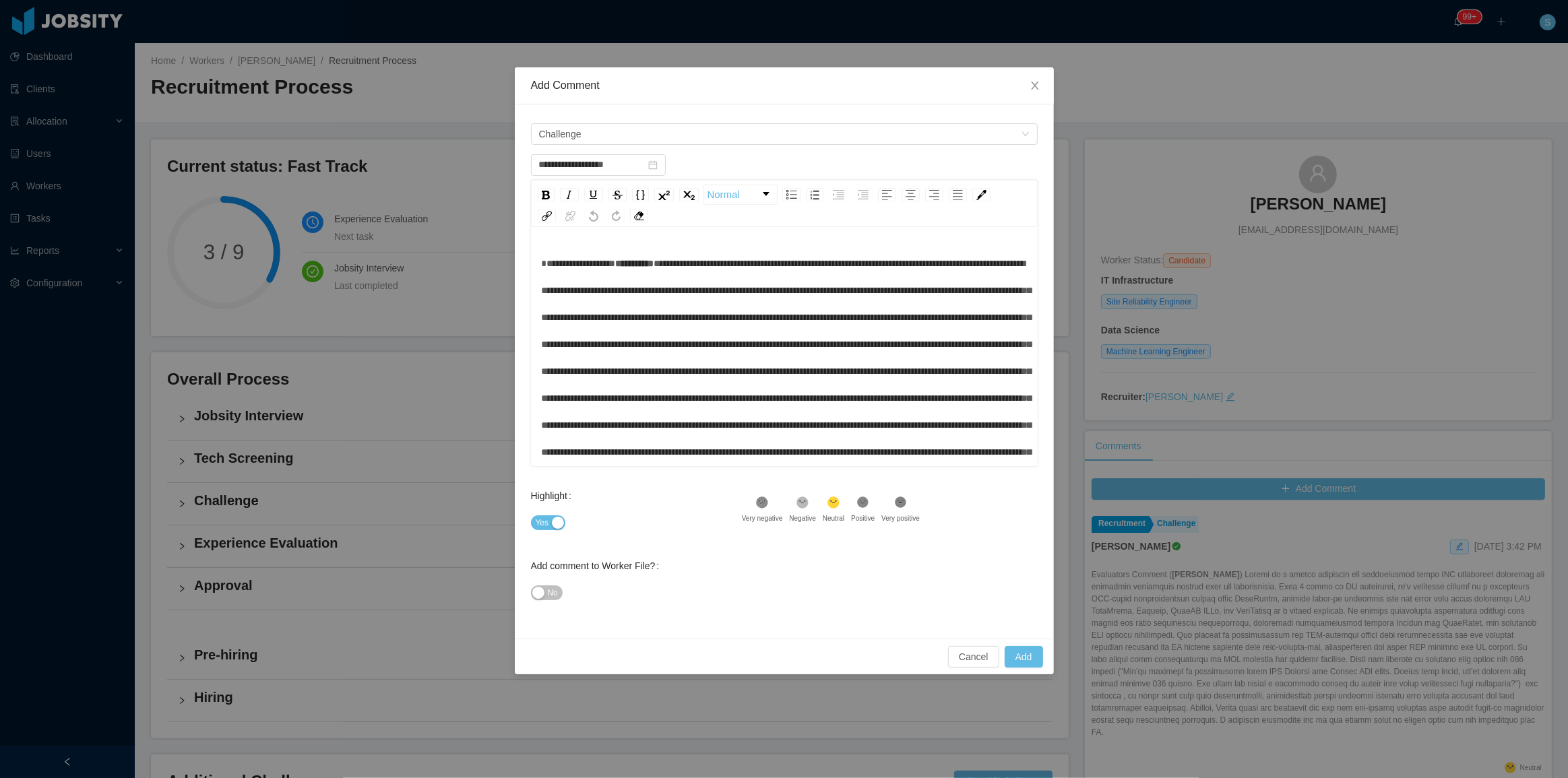
click at [560, 557] on button "No" at bounding box center [547, 593] width 32 height 15
click at [1027, 557] on button "Add" at bounding box center [1023, 656] width 38 height 22
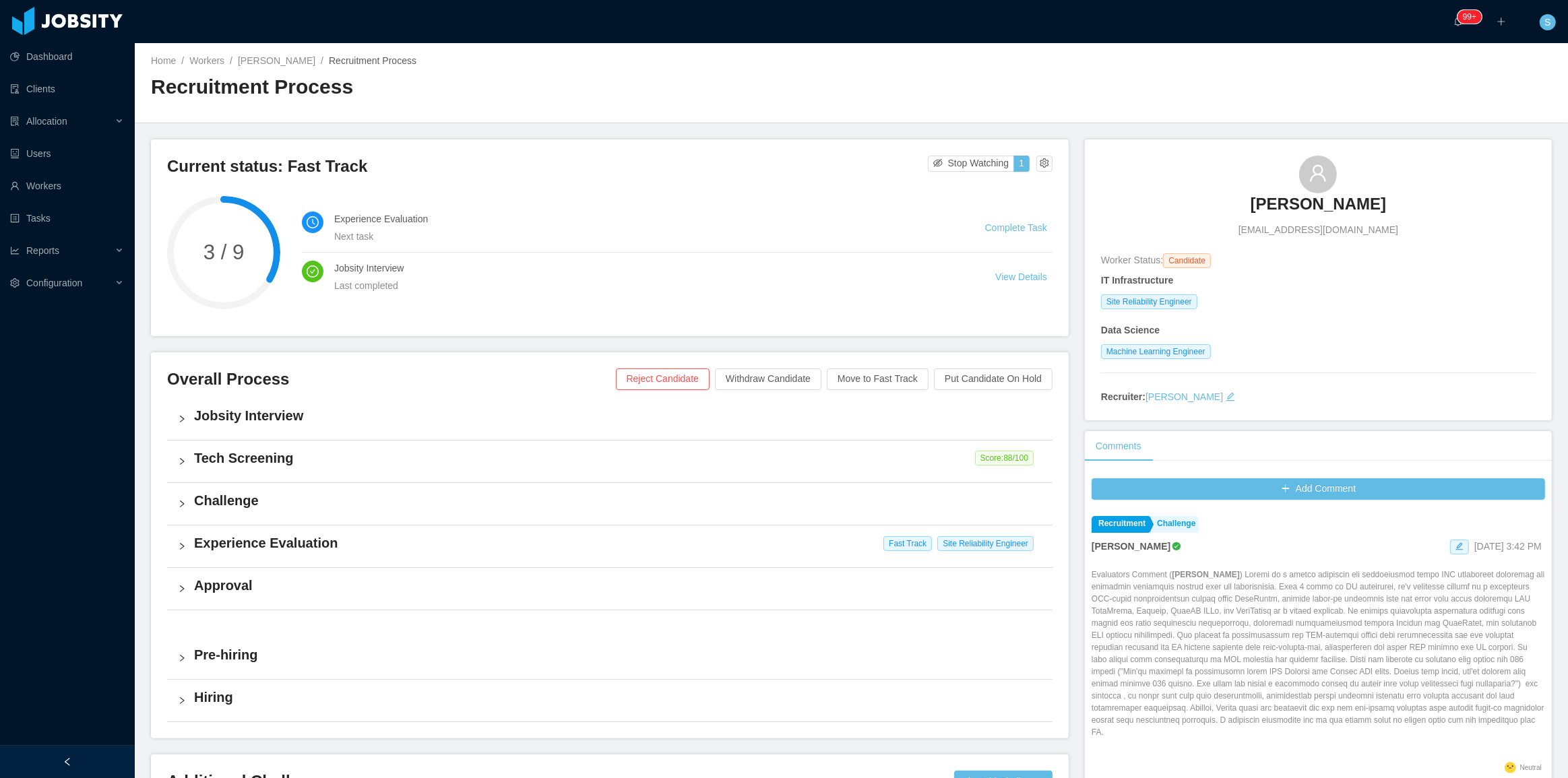
click at [1175, 341] on main "Home / Workers / [PERSON_NAME] / Recruitment Process / Recruitment Process Curr…" at bounding box center [852, 410] width 1433 height 735
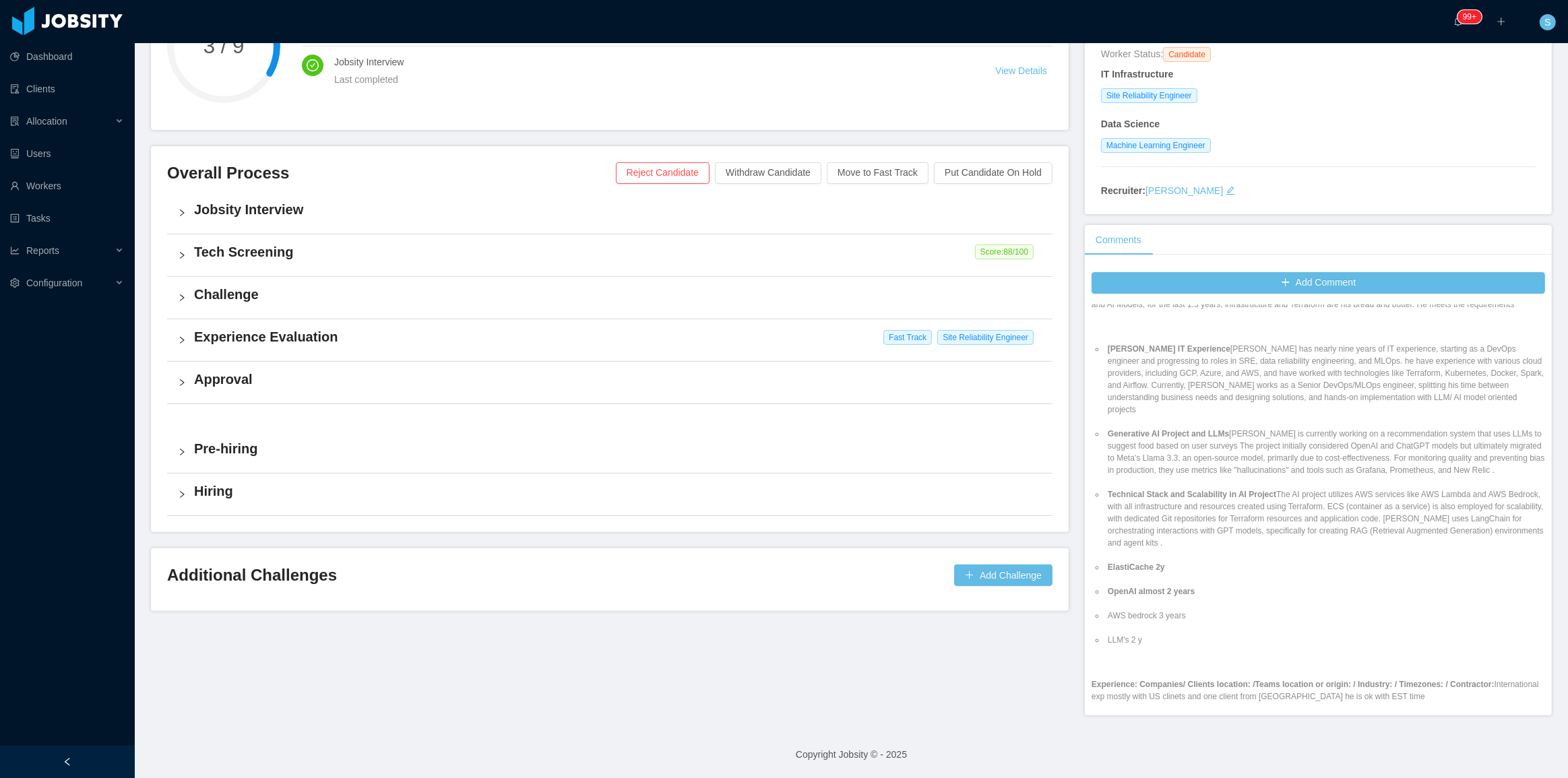
scroll to position [428, 0]
click at [1175, 557] on li "ElastiCache 2y" at bounding box center [1325, 564] width 440 height 12
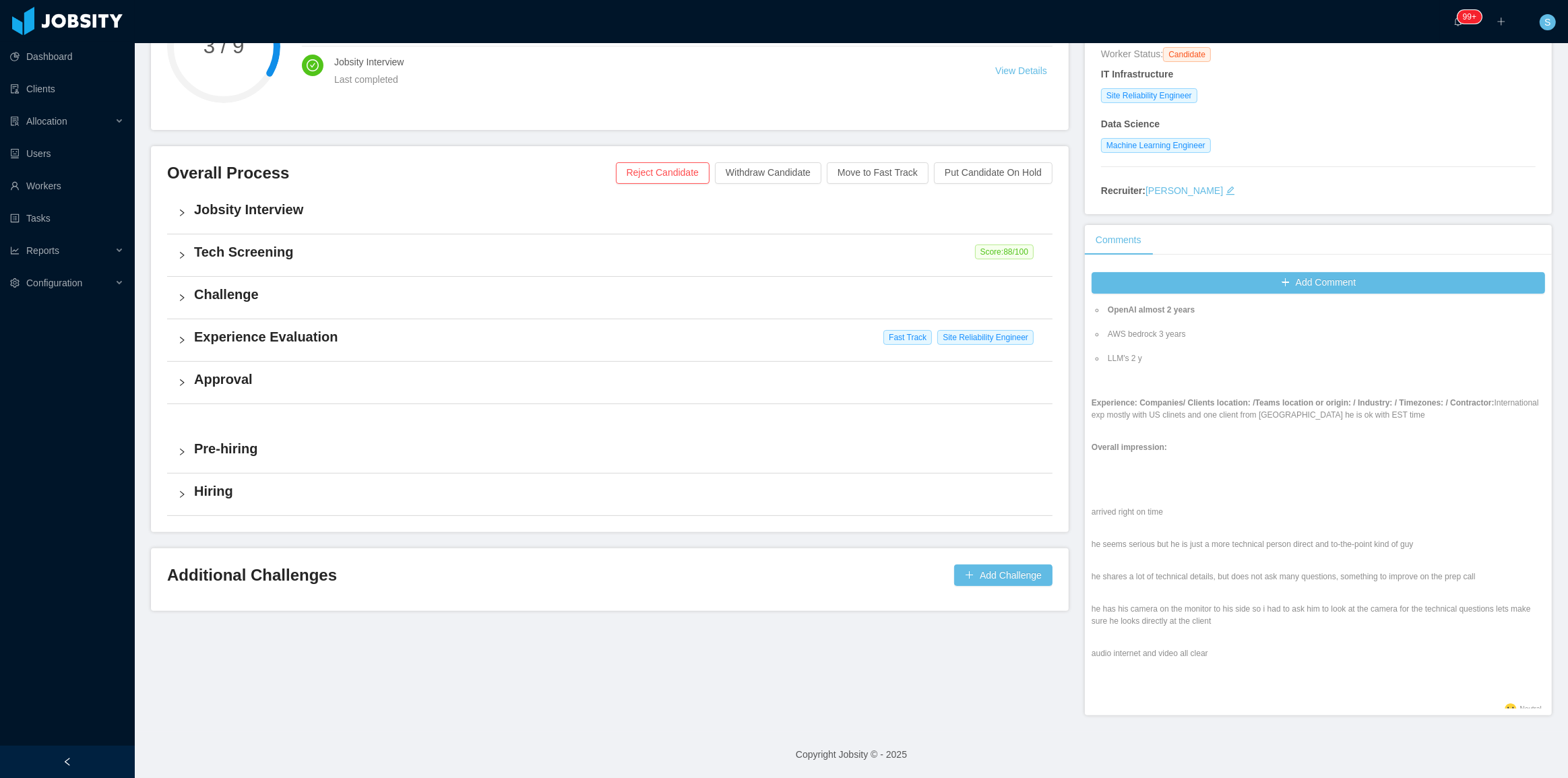
scroll to position [709, 0]
